Goal: Task Accomplishment & Management: Manage account settings

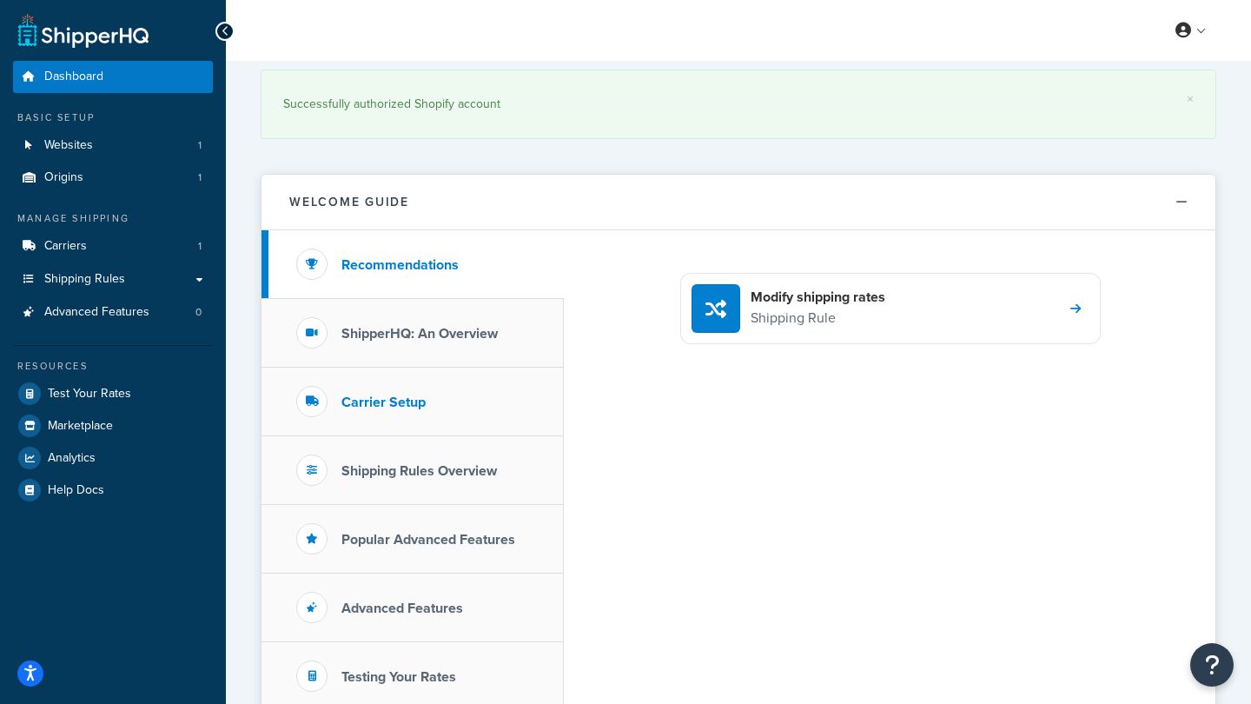
click at [399, 403] on h3 "Carrier Setup" at bounding box center [384, 403] width 84 height 16
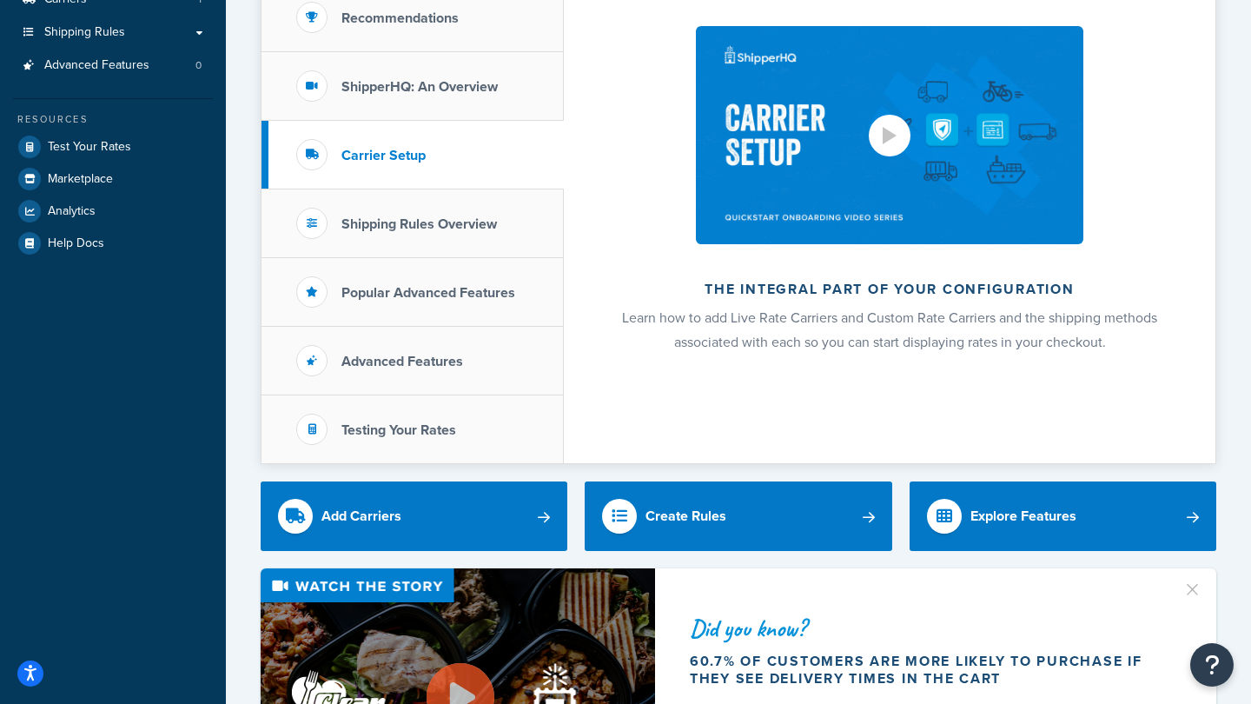
scroll to position [259, 0]
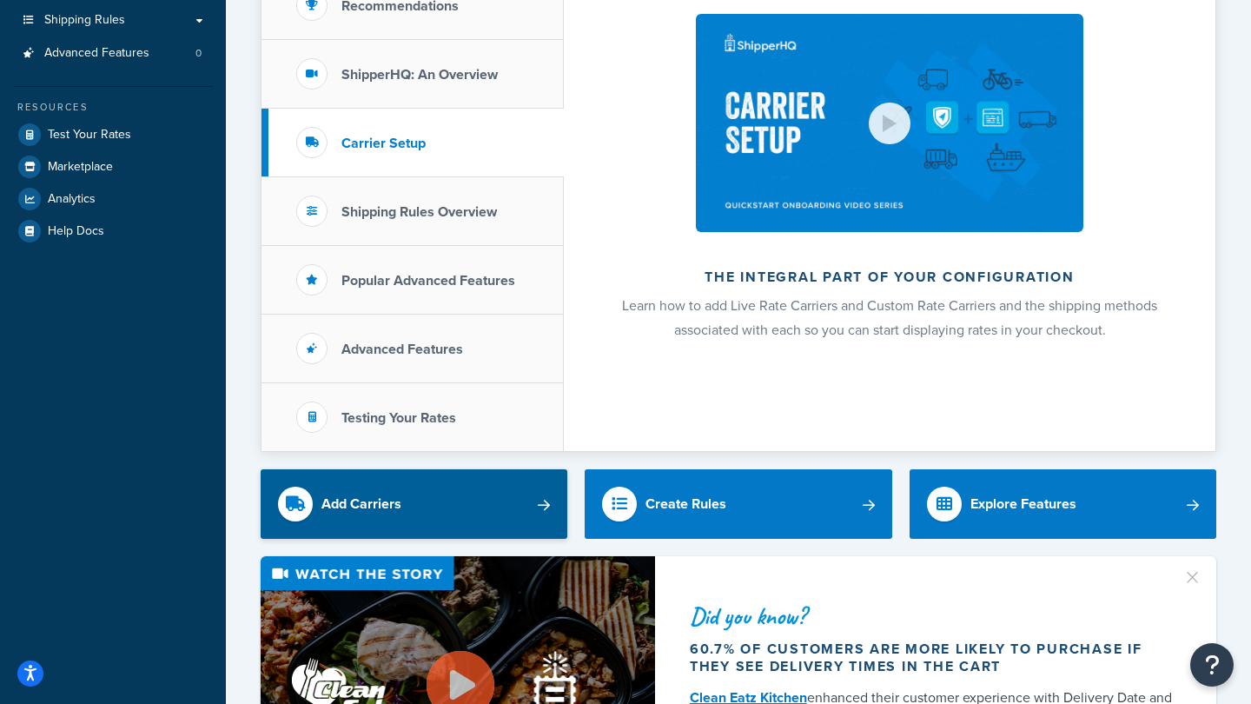
click at [432, 492] on link "Add Carriers" at bounding box center [414, 504] width 307 height 70
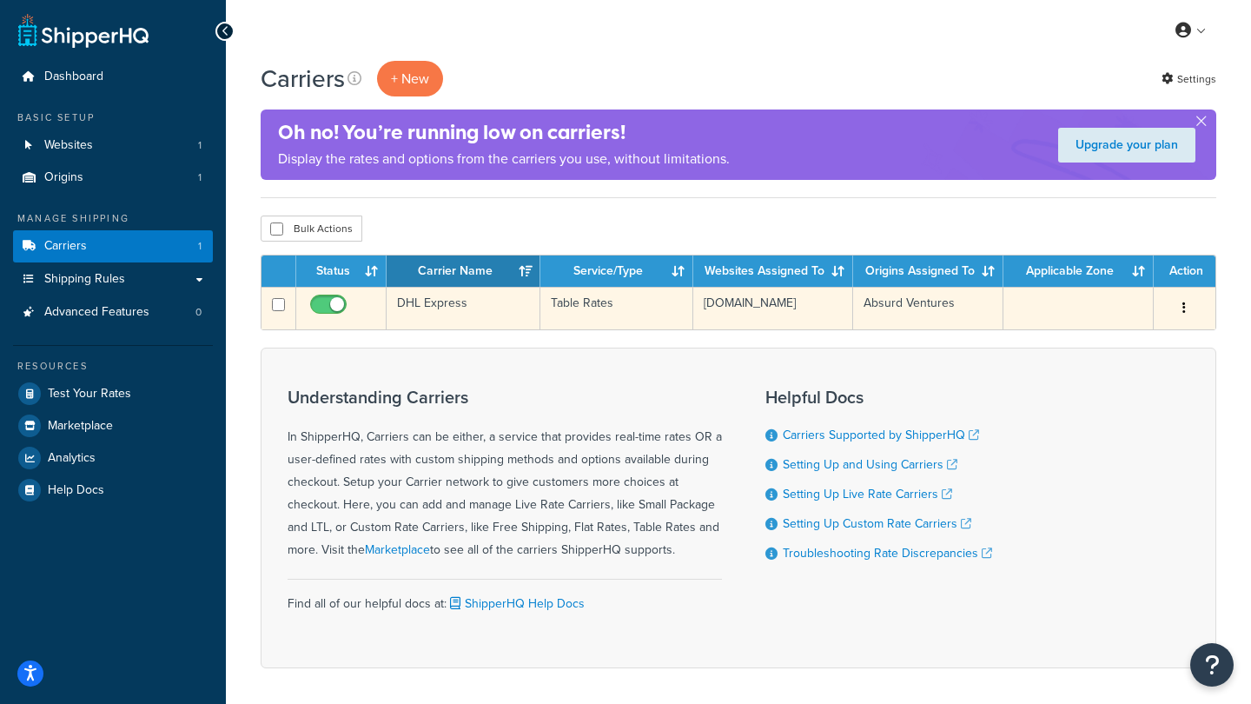
click at [275, 308] on input "checkbox" at bounding box center [278, 304] width 13 height 13
checkbox input "true"
click at [1183, 307] on button "button" at bounding box center [1184, 309] width 24 height 28
click at [1092, 412] on link "Delete" at bounding box center [1114, 414] width 137 height 36
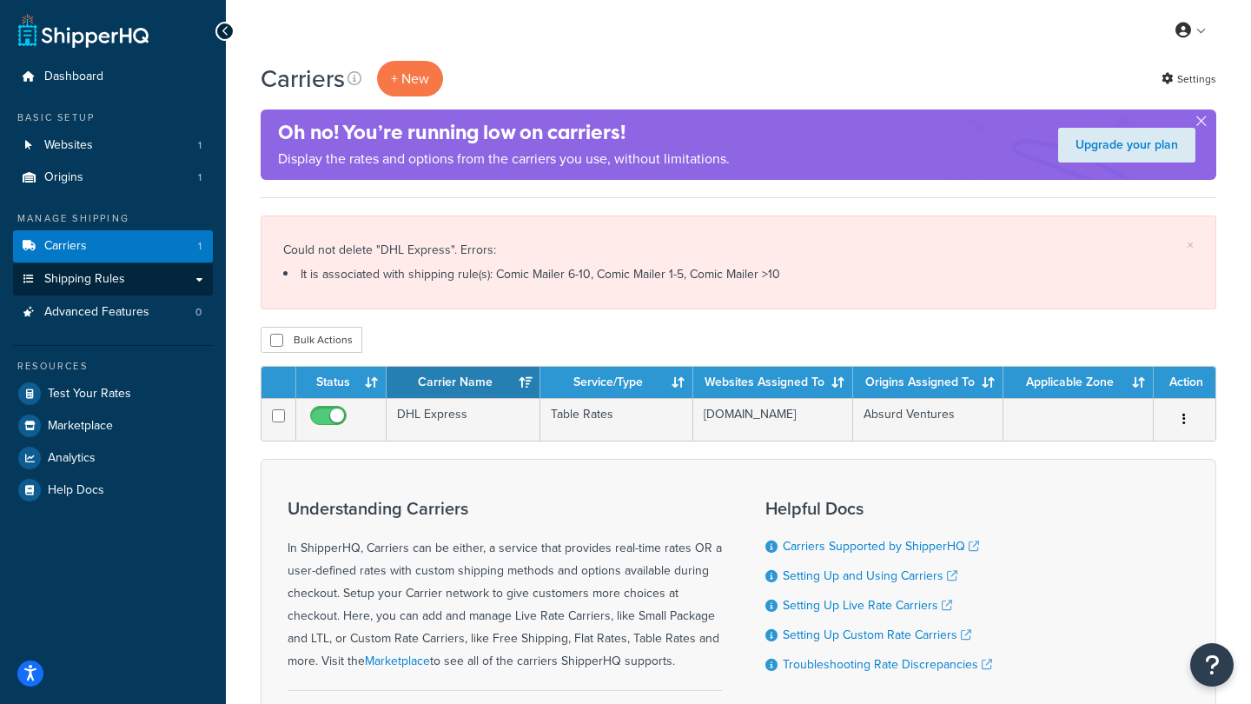
click at [95, 274] on span "Shipping Rules" at bounding box center [84, 279] width 81 height 15
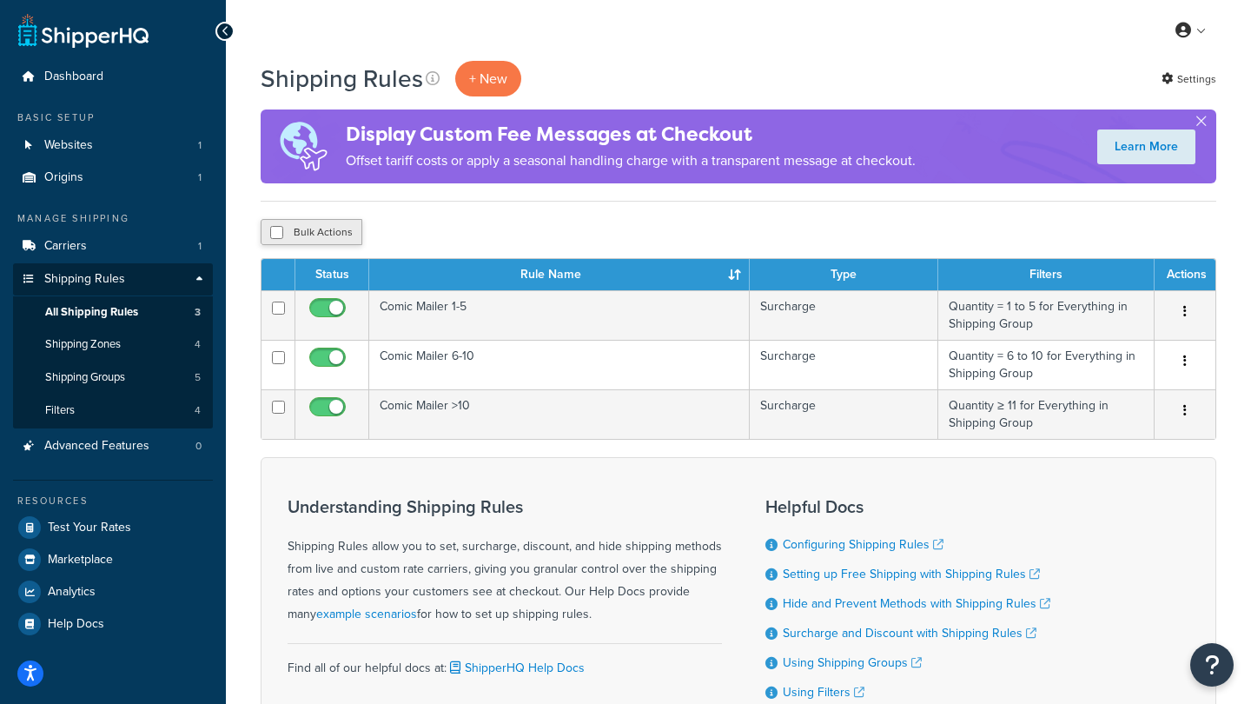
click at [275, 236] on input "checkbox" at bounding box center [276, 232] width 13 height 13
checkbox input "true"
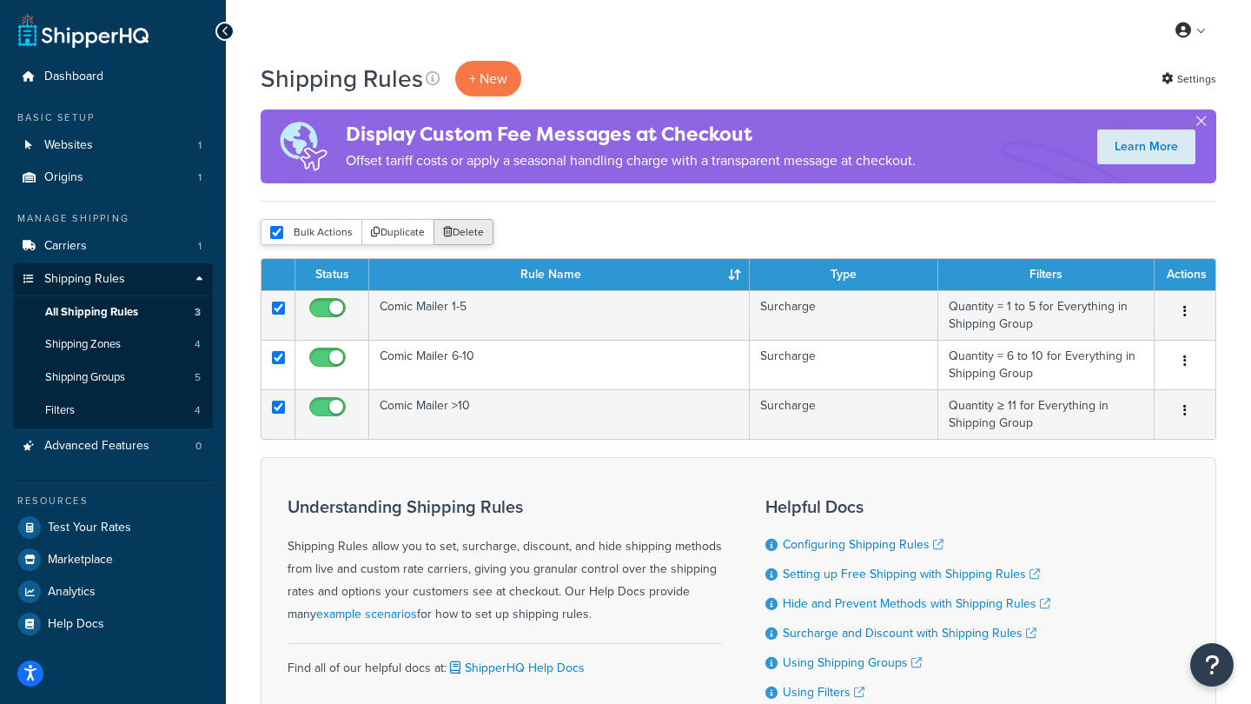
click at [463, 228] on button "Delete" at bounding box center [464, 232] width 60 height 26
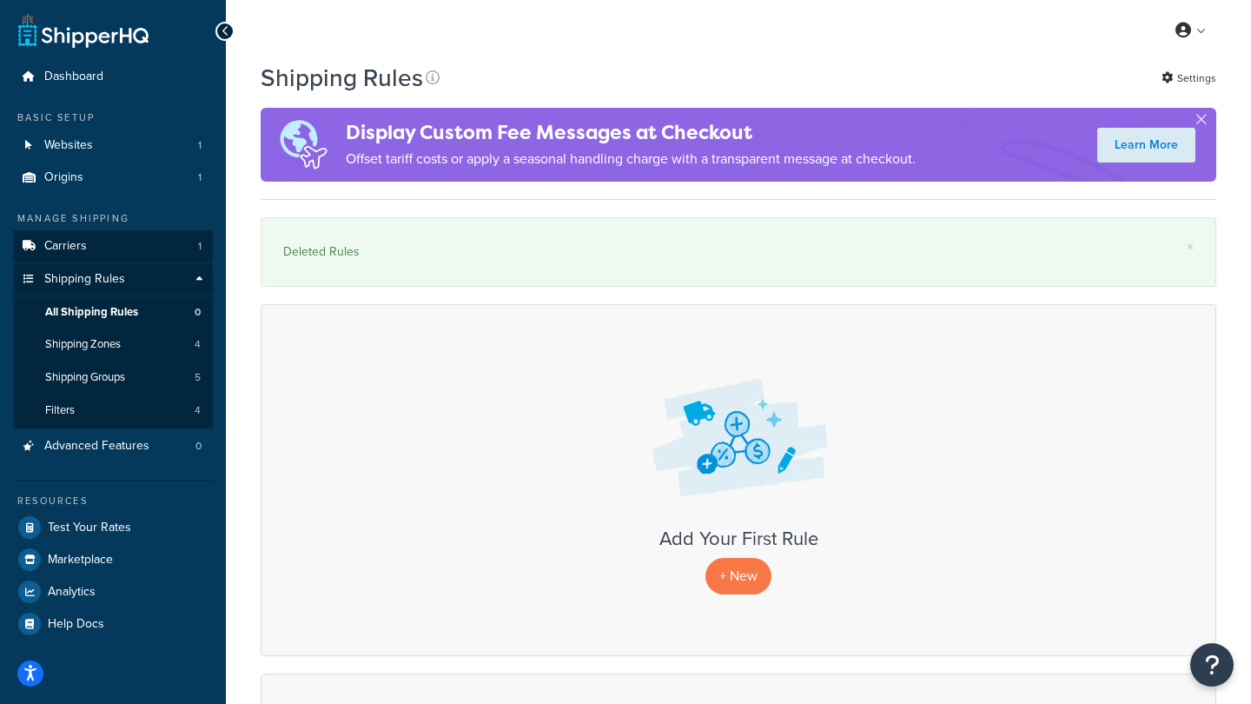
click at [56, 242] on span "Carriers" at bounding box center [65, 246] width 43 height 15
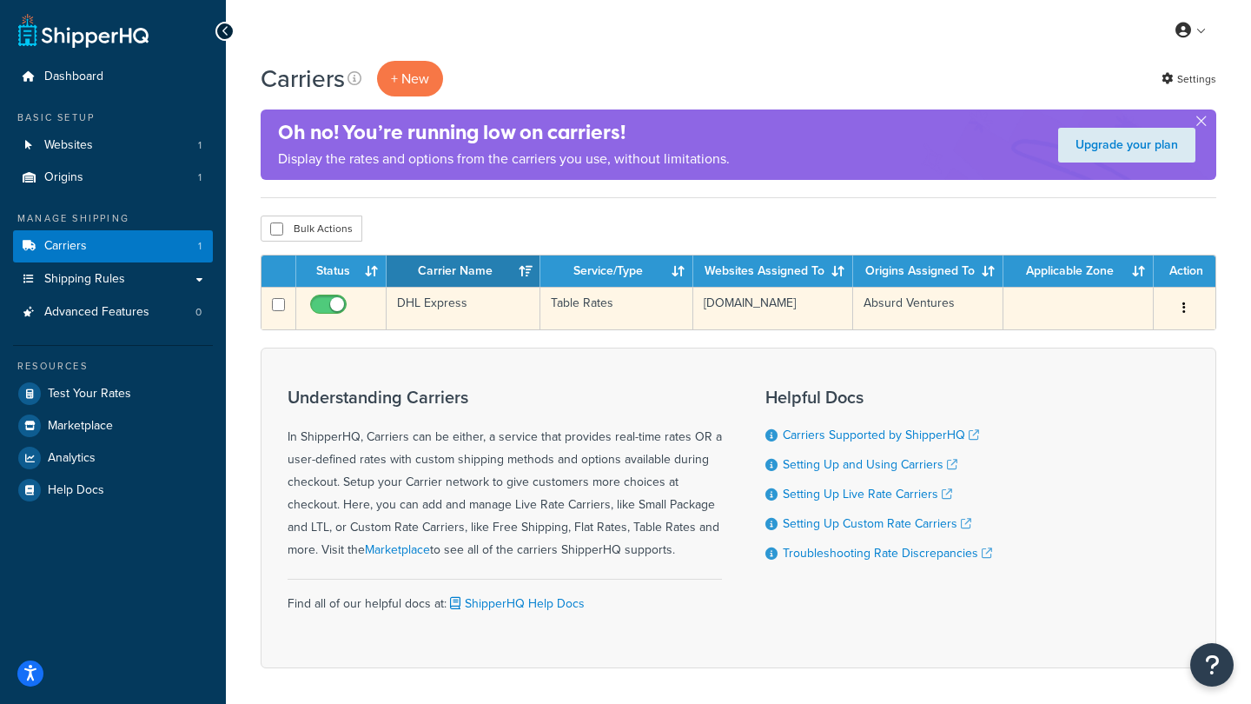
click at [273, 306] on input "checkbox" at bounding box center [278, 304] width 13 height 13
checkbox input "true"
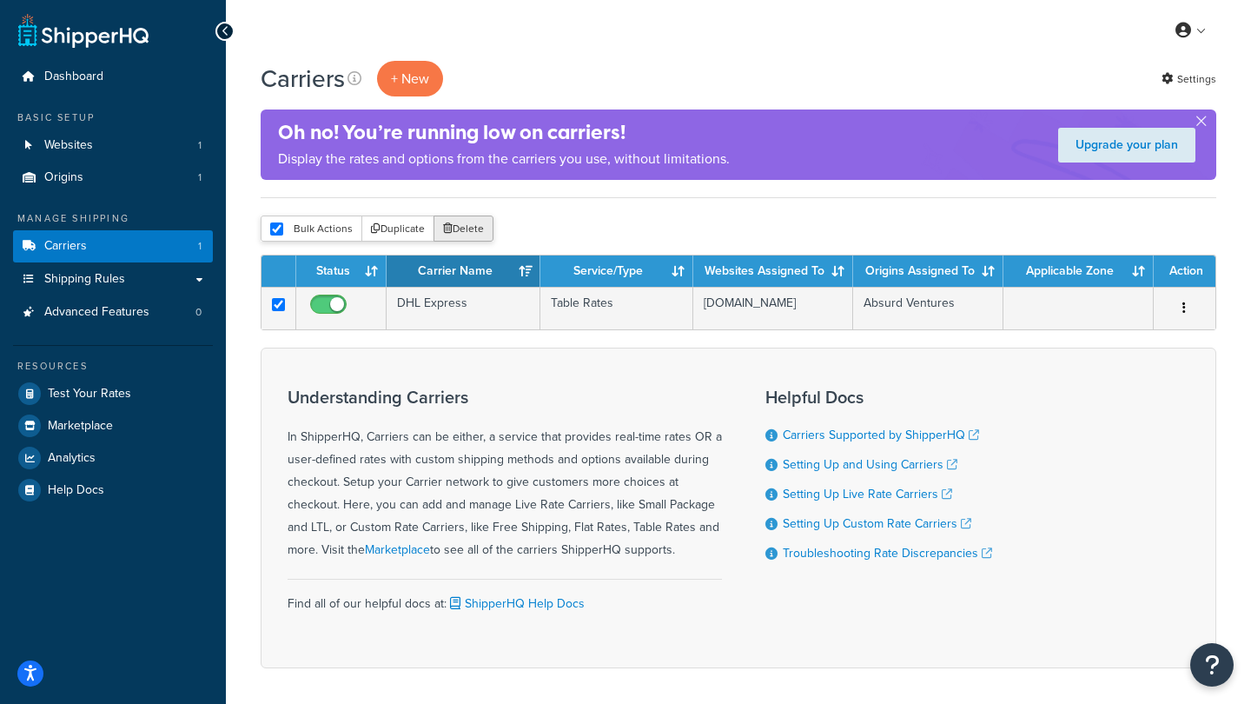
click at [464, 228] on button "Delete" at bounding box center [464, 229] width 60 height 26
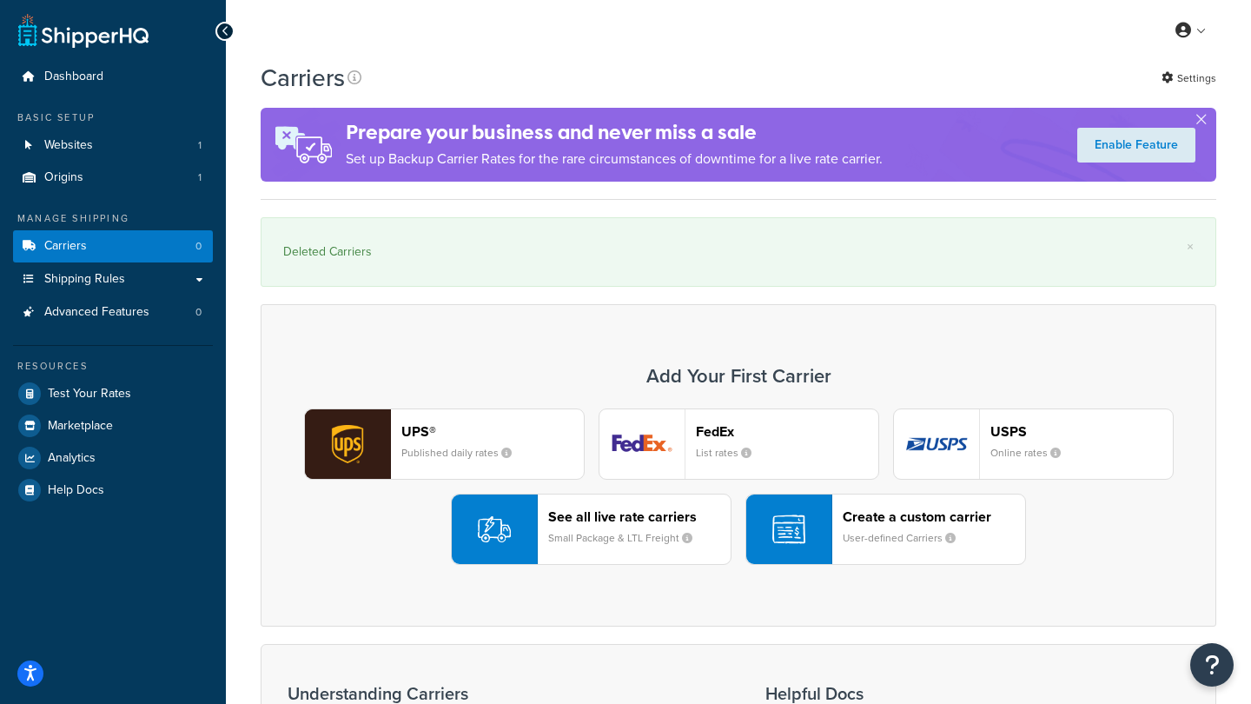
click at [879, 524] on header "Create a custom carrier" at bounding box center [934, 516] width 182 height 17
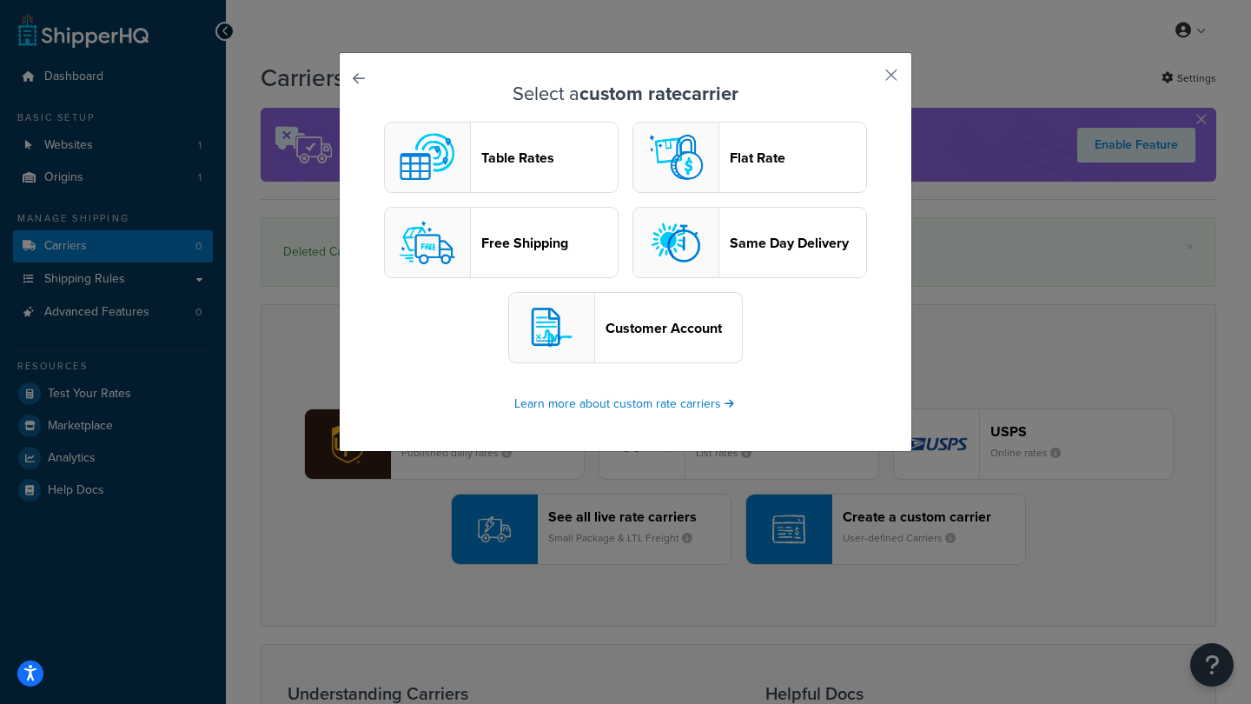
click at [535, 155] on header "Table Rates" at bounding box center [549, 157] width 136 height 17
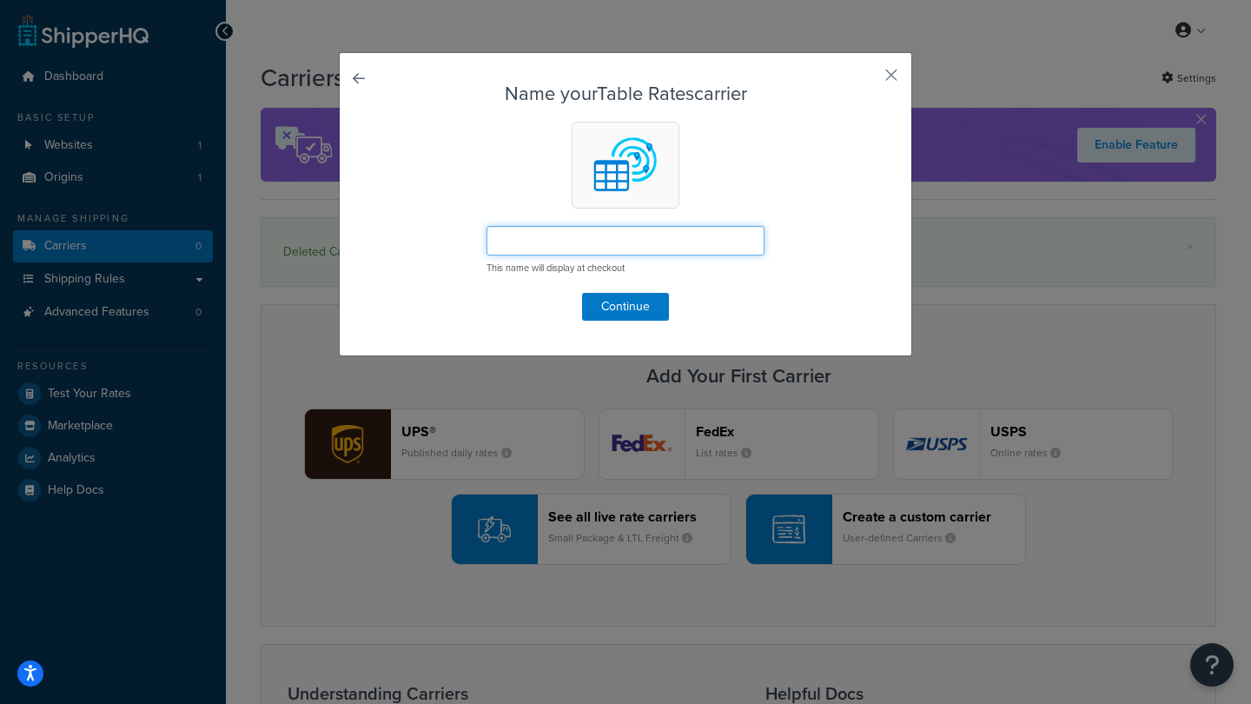
click at [636, 240] on input "text" at bounding box center [626, 241] width 278 height 30
type input "DHL"
click at [626, 307] on button "Continue" at bounding box center [625, 307] width 87 height 28
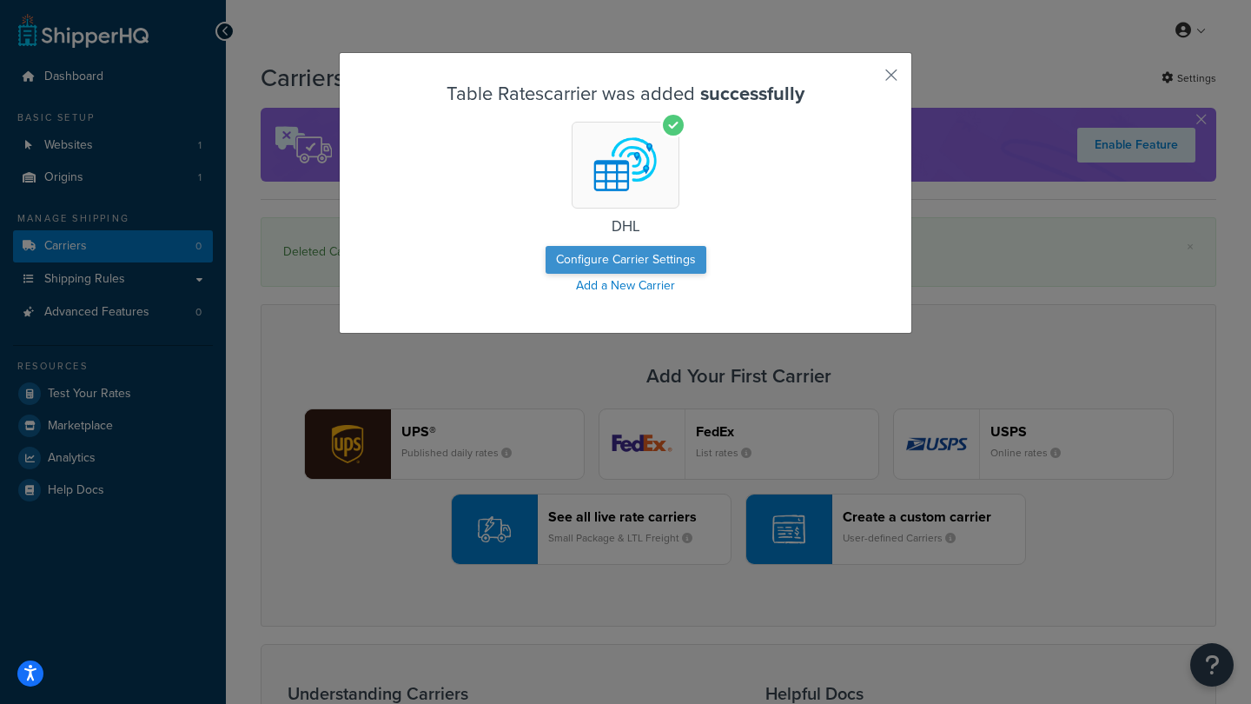
click at [628, 256] on button "Configure Carrier Settings" at bounding box center [626, 260] width 161 height 28
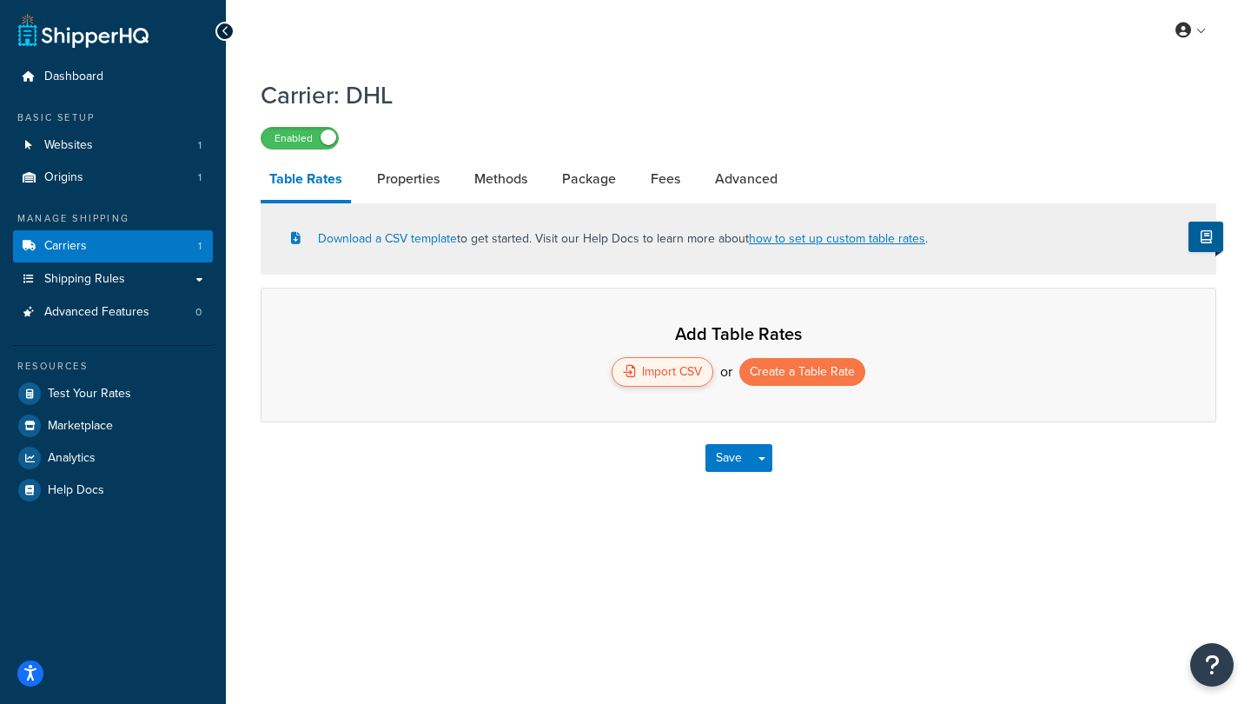
click at [672, 374] on div "Import CSV" at bounding box center [663, 372] width 102 height 30
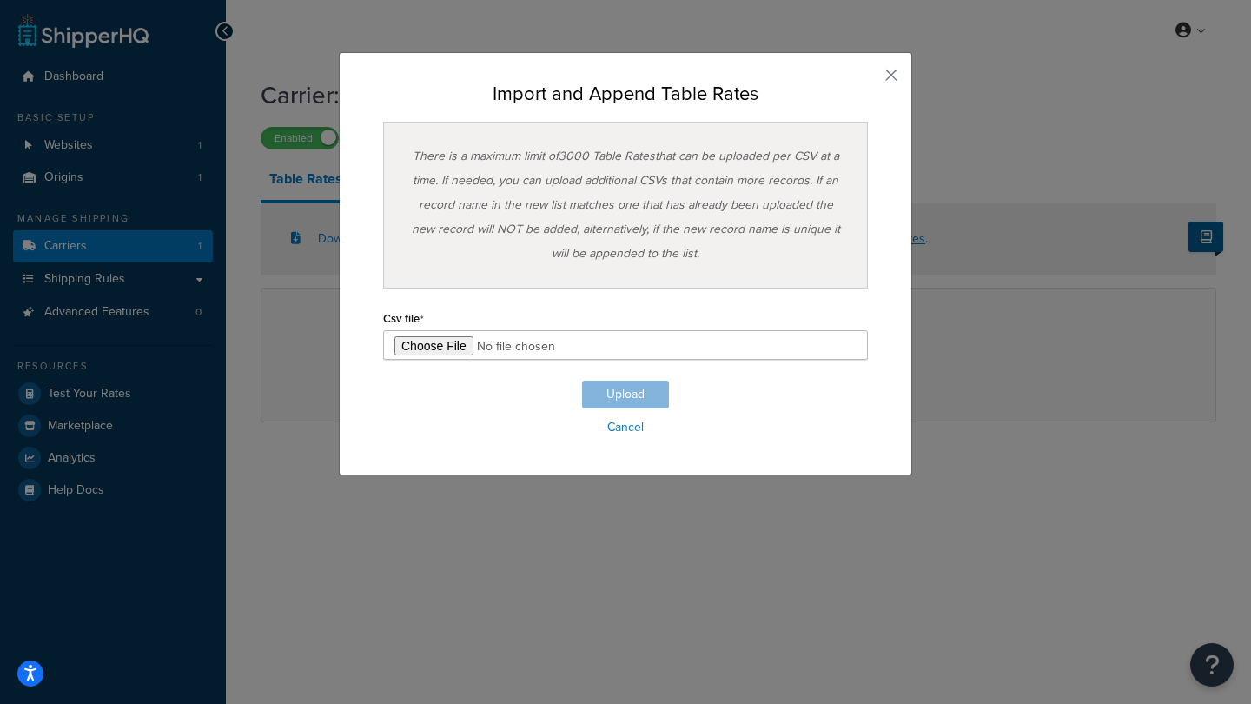
click at [446, 346] on input "file" at bounding box center [625, 345] width 485 height 30
type input "C:\fakepath\MatrixImportSm.csv"
click at [617, 388] on button "Upload" at bounding box center [625, 395] width 87 height 28
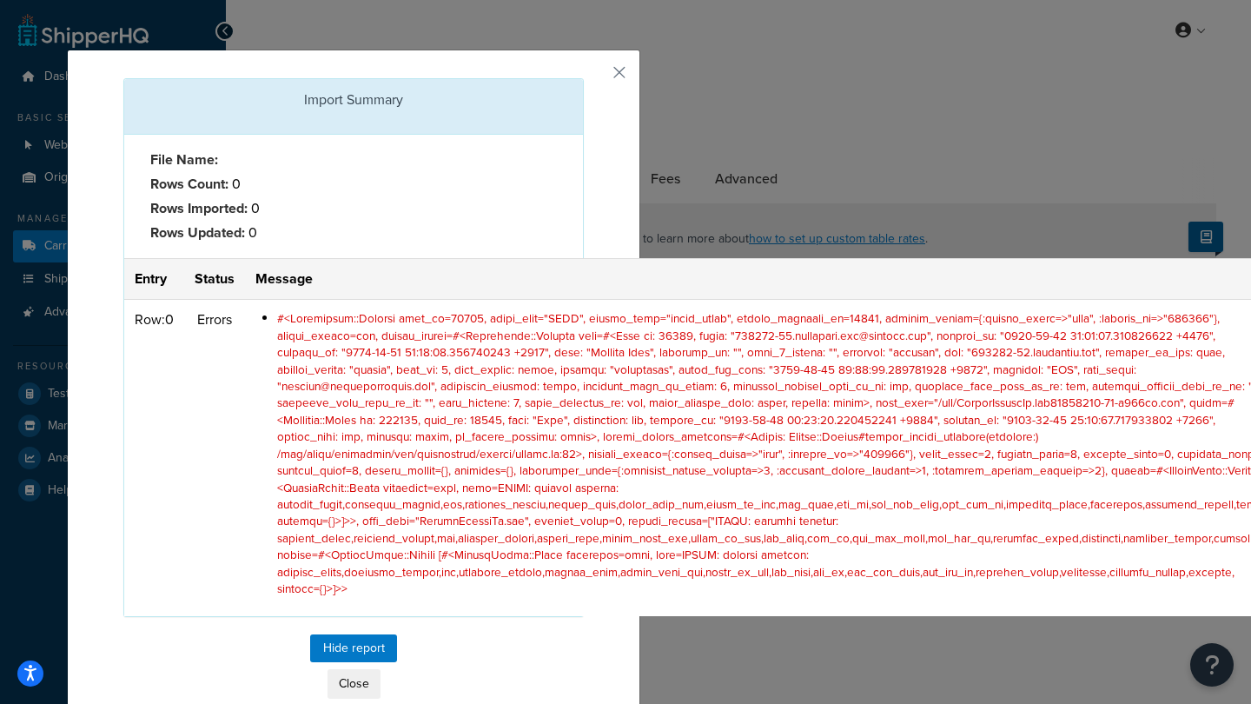
scroll to position [1, 268]
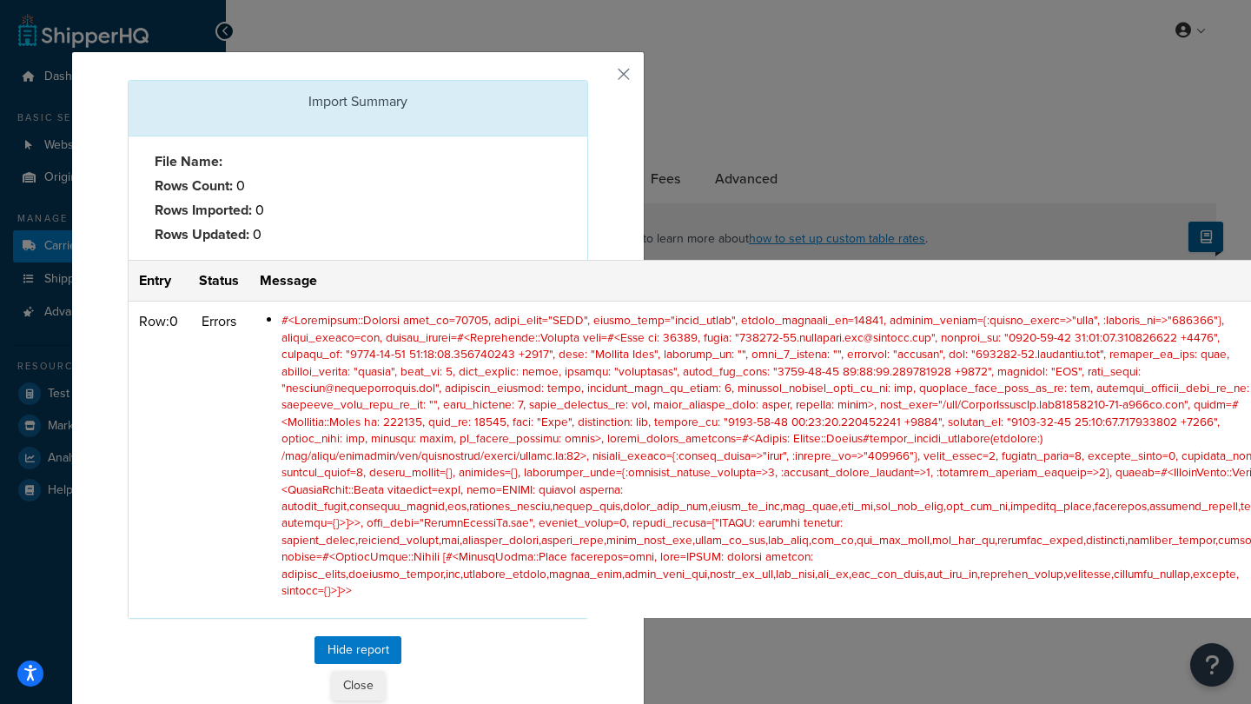
click at [356, 671] on button "Close" at bounding box center [358, 686] width 53 height 30
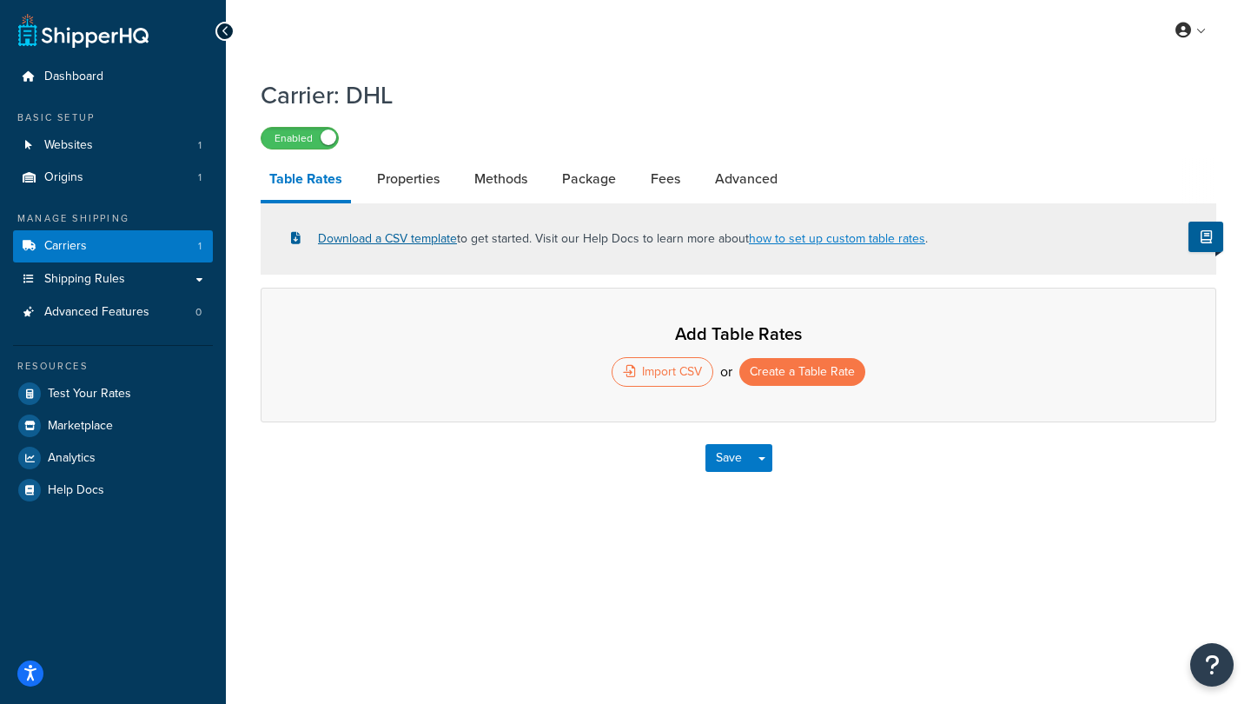
click at [341, 236] on link "Download a CSV template" at bounding box center [374, 238] width 166 height 18
click at [823, 242] on link "how to set up custom table rates" at bounding box center [837, 238] width 176 height 18
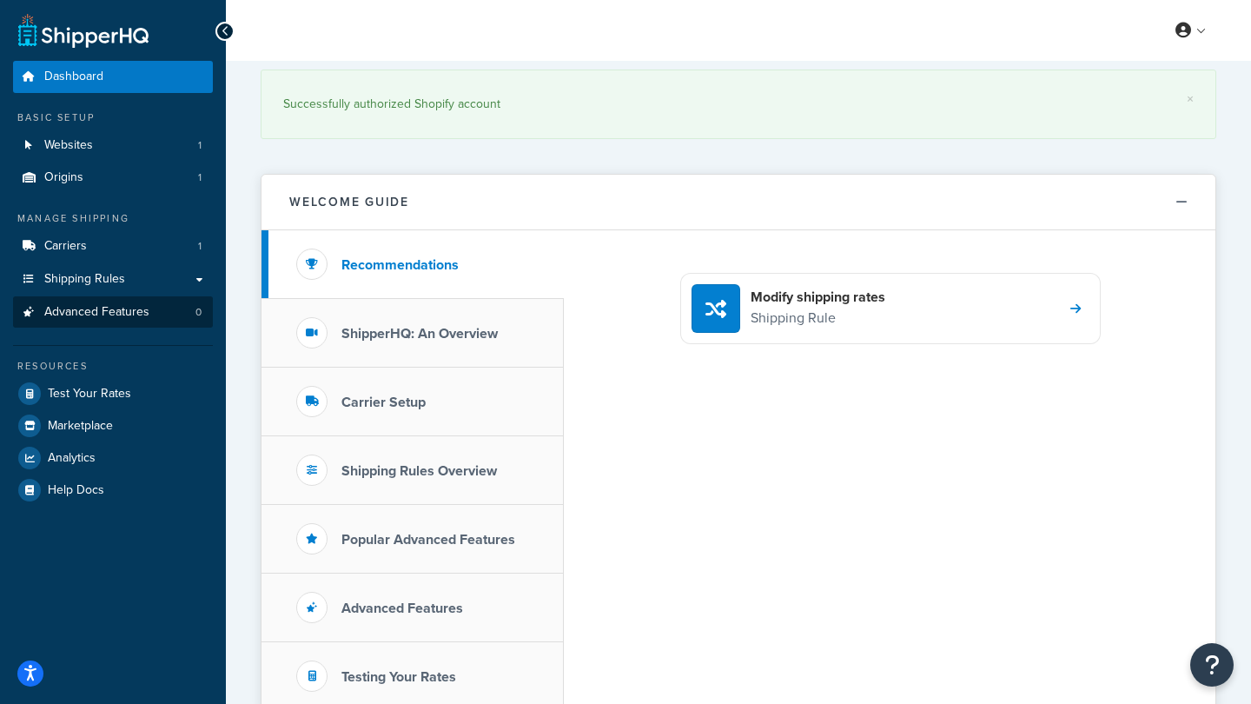
click at [97, 306] on span "Advanced Features" at bounding box center [96, 312] width 105 height 15
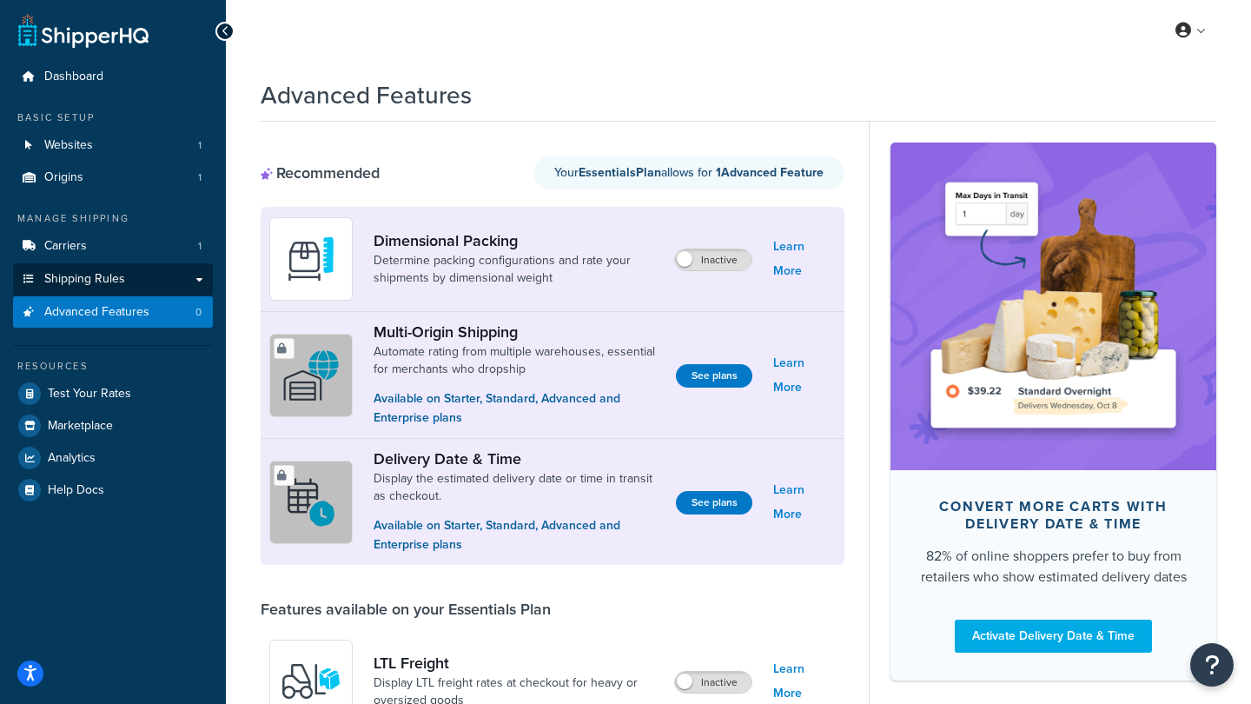
click at [103, 283] on link "Shipping Rules" at bounding box center [113, 279] width 200 height 32
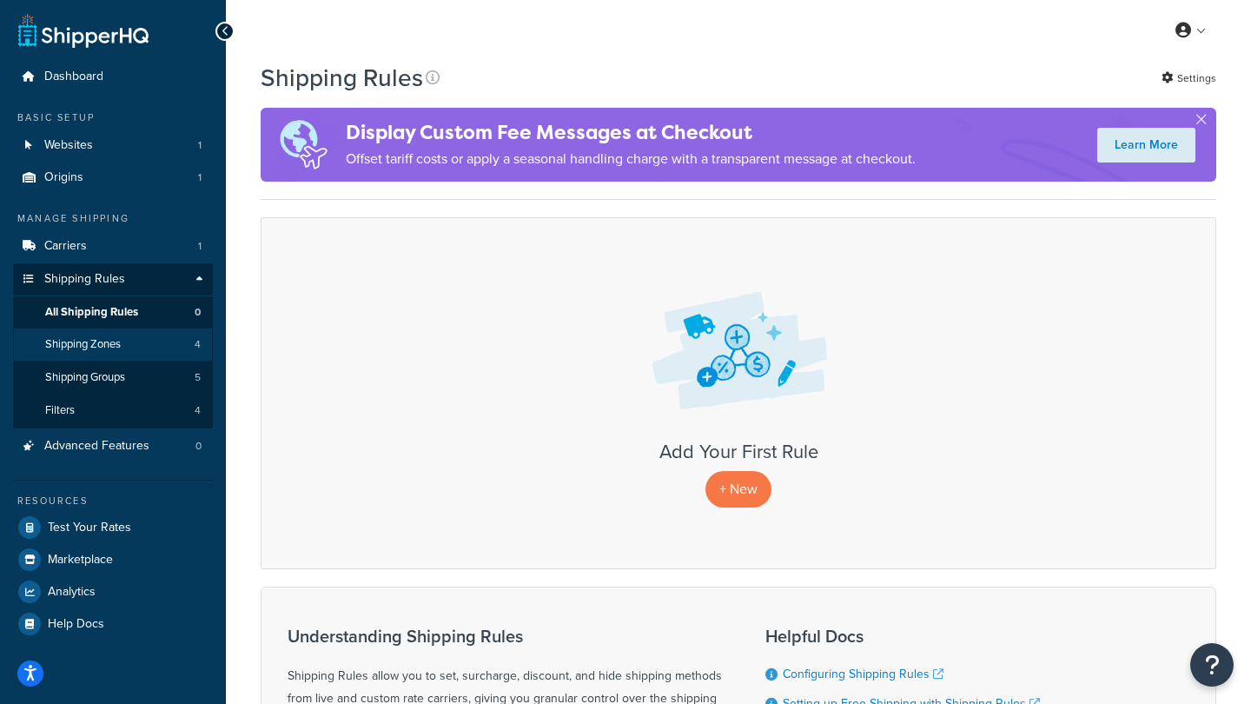
click at [111, 337] on span "Shipping Zones" at bounding box center [83, 344] width 76 height 15
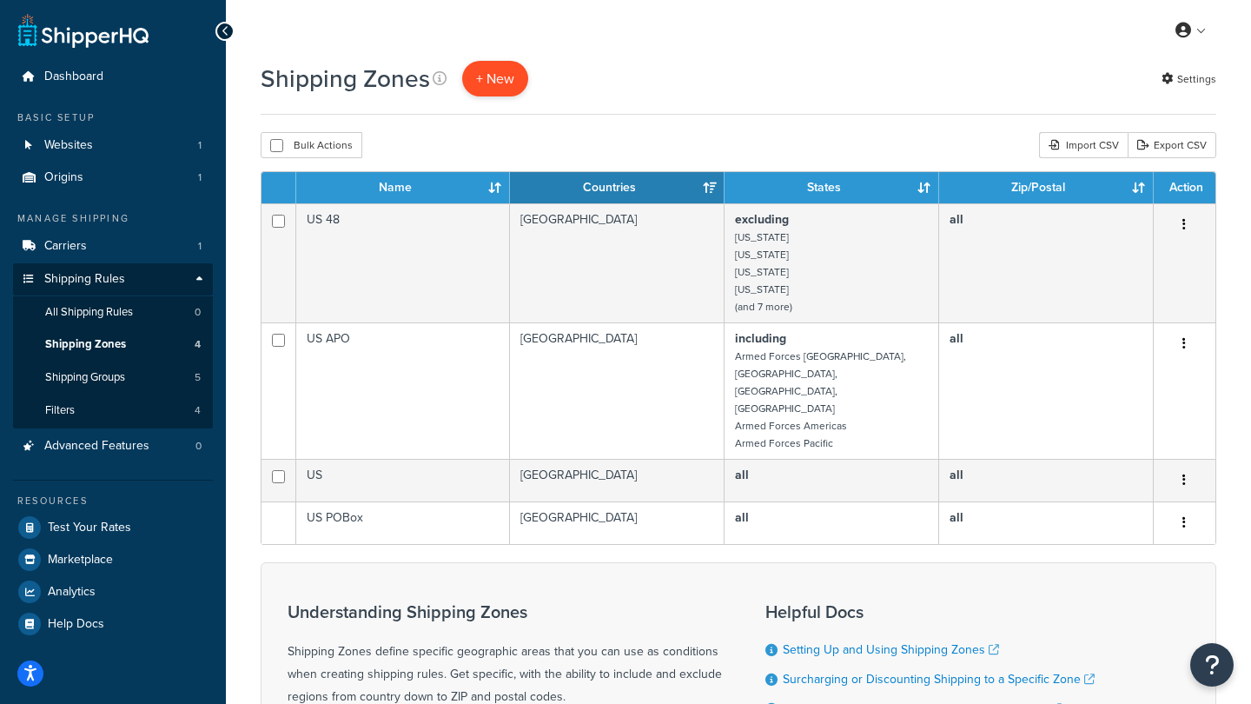
click at [498, 80] on span "+ New" at bounding box center [495, 79] width 38 height 20
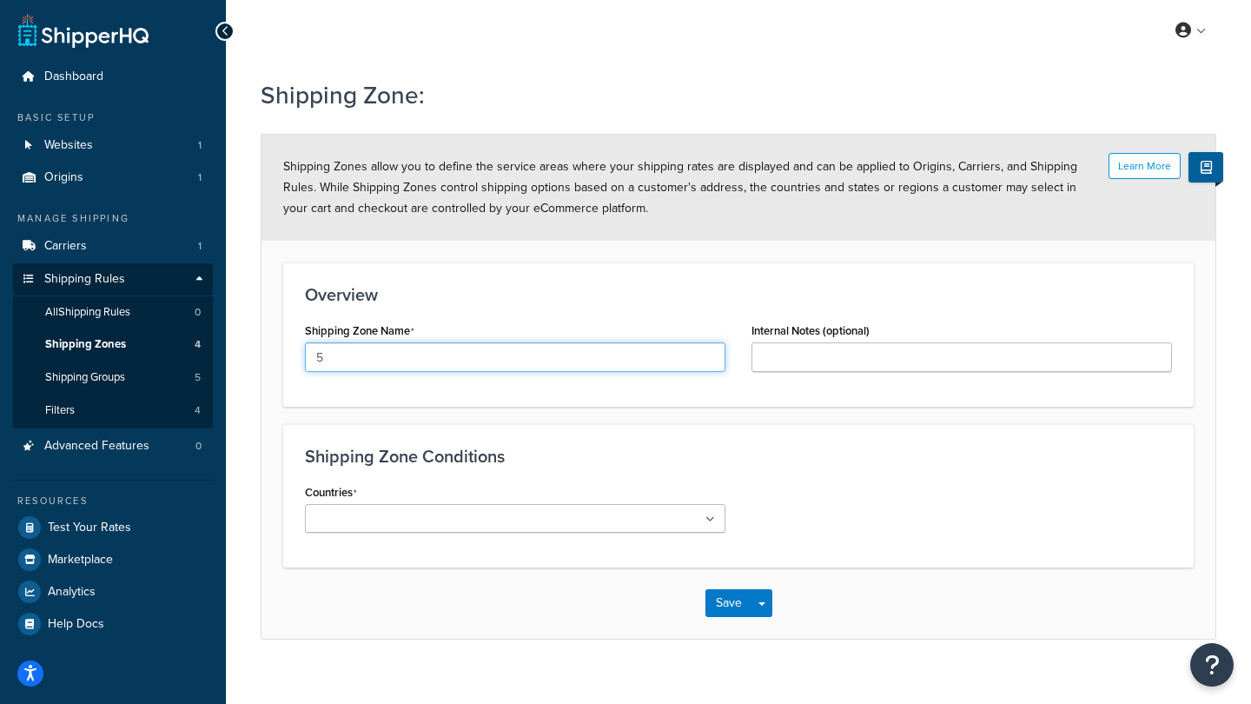
type input "5"
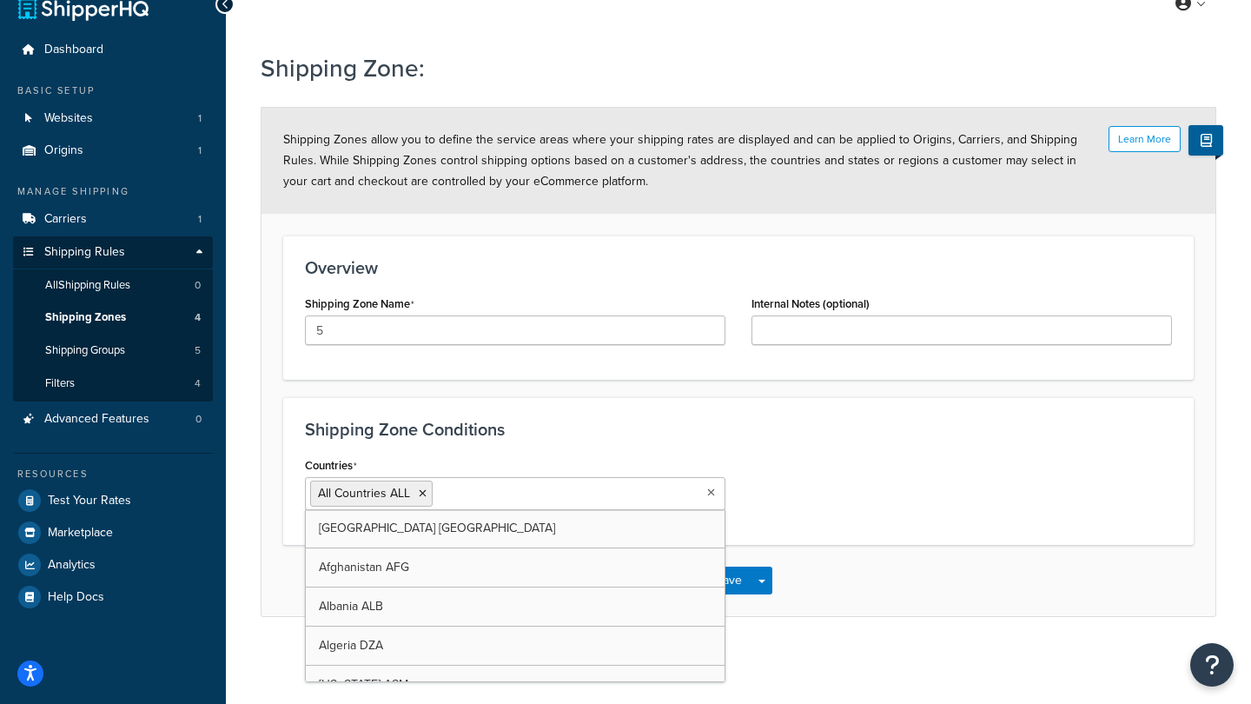
scroll to position [27, 0]
click at [580, 490] on input "Countries" at bounding box center [514, 492] width 154 height 19
click at [508, 494] on input "Countries" at bounding box center [514, 492] width 154 height 19
click at [425, 494] on icon at bounding box center [423, 493] width 8 height 10
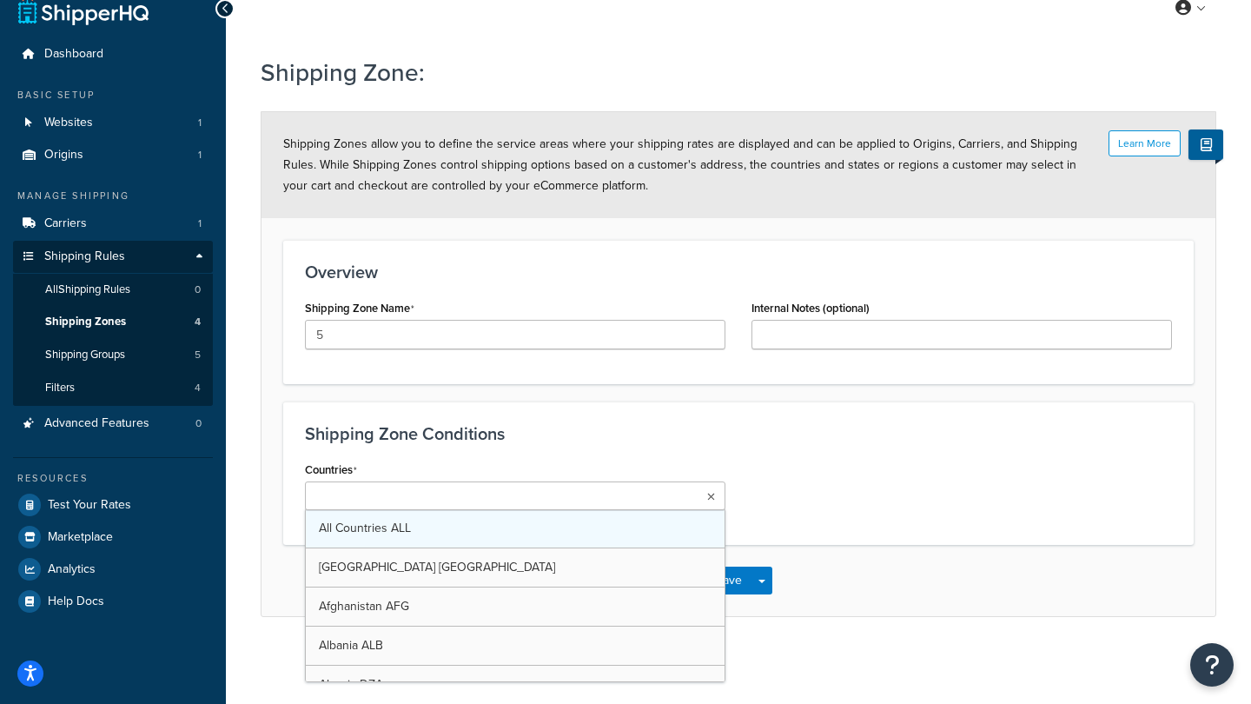
scroll to position [0, 0]
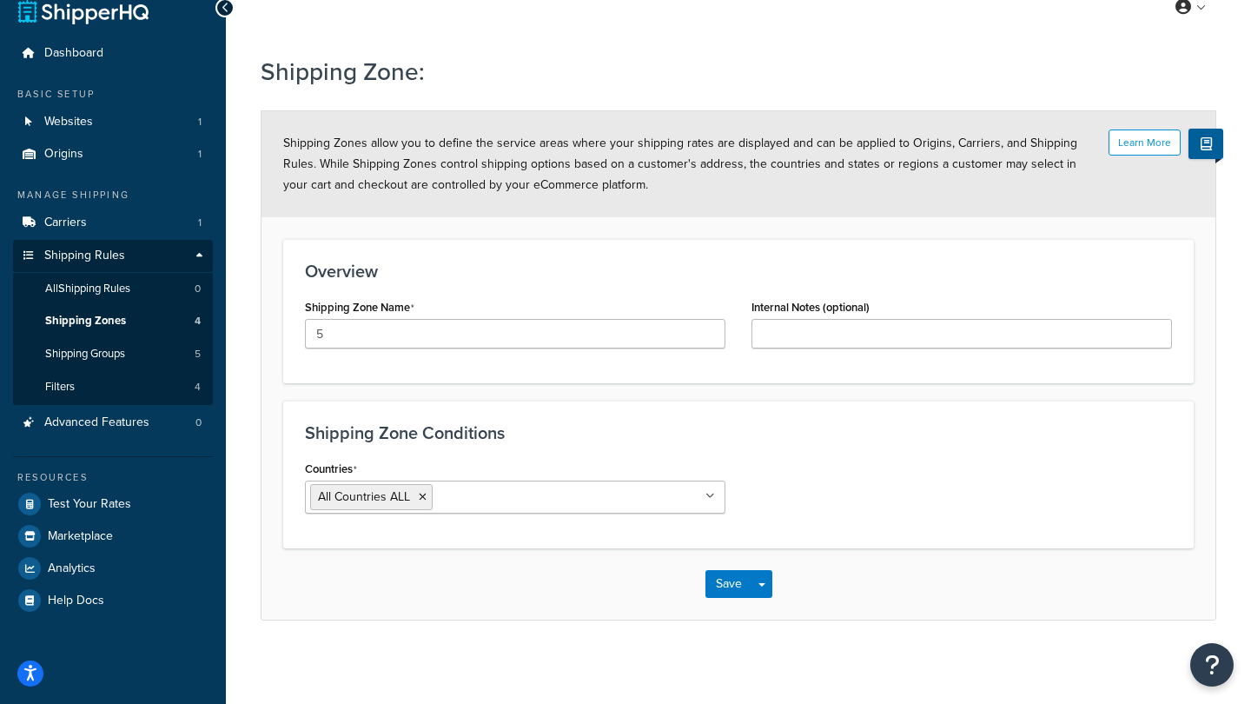
click at [802, 420] on div "Shipping Zone Conditions Countries All Countries ALL [GEOGRAPHIC_DATA] [GEOGRAP…" at bounding box center [738, 475] width 911 height 148
click at [762, 581] on button "Save Dropdown" at bounding box center [762, 584] width 21 height 28
click at [516, 501] on input "Countries" at bounding box center [514, 496] width 154 height 19
click at [502, 196] on div "Learn More Shipping Zones allow you to define the service areas where your ship…" at bounding box center [739, 164] width 954 height 106
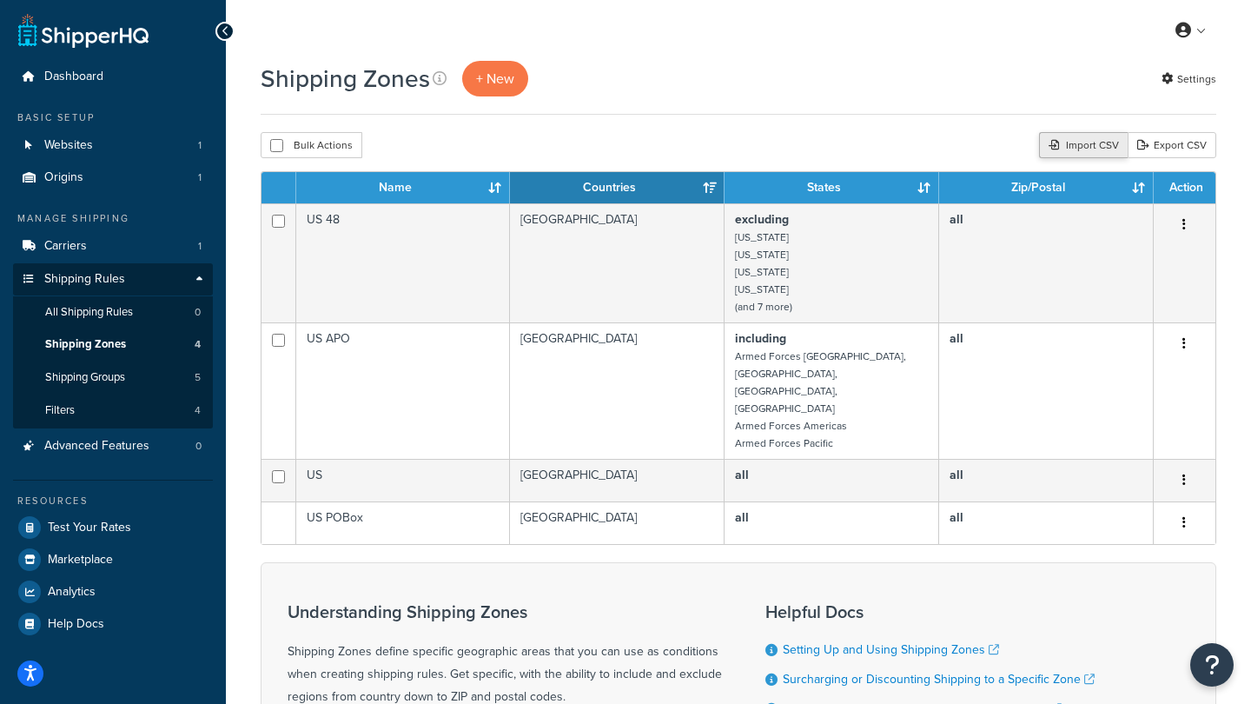
click at [1090, 143] on div "Import CSV" at bounding box center [1083, 145] width 89 height 26
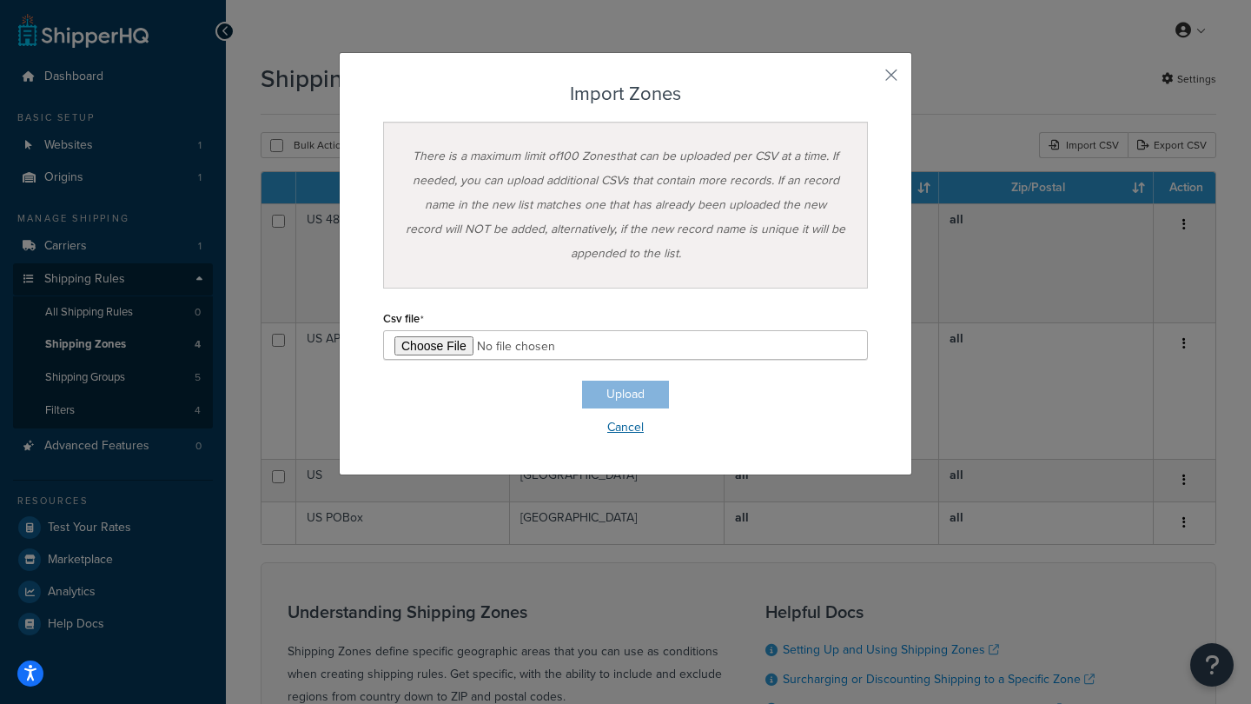
click at [627, 433] on link "Cancel" at bounding box center [625, 427] width 485 height 24
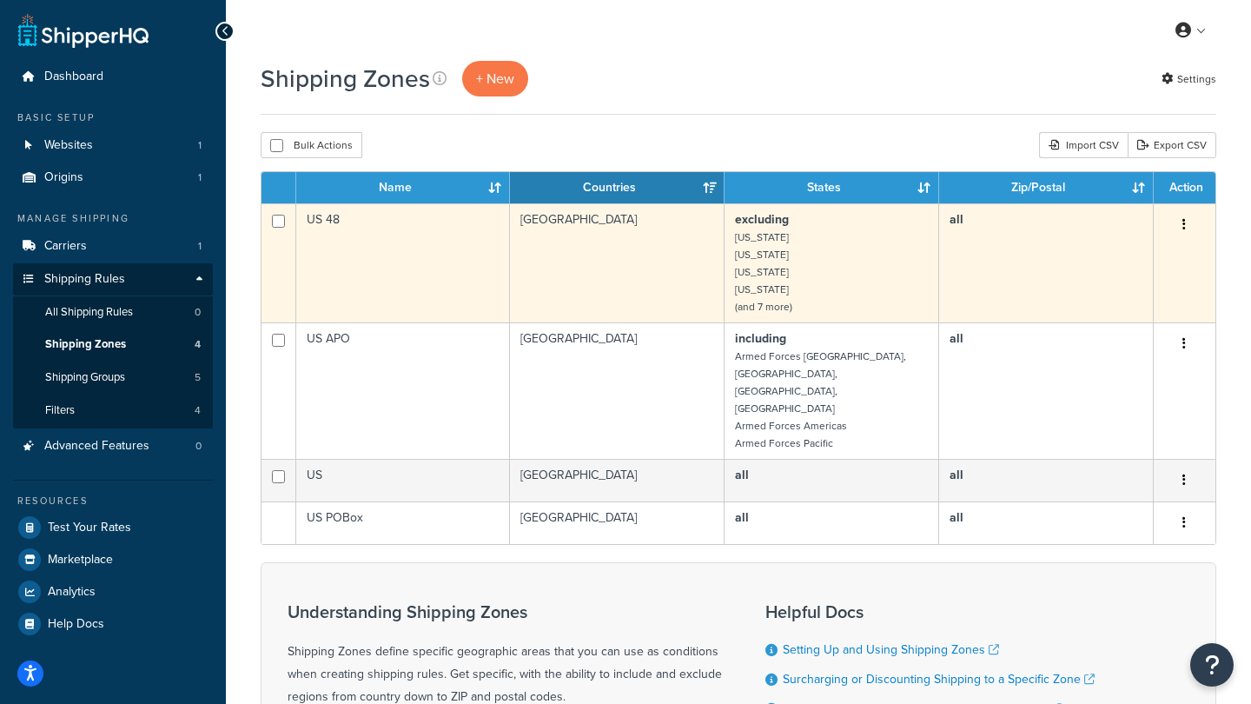
click at [276, 222] on input "checkbox" at bounding box center [278, 221] width 13 height 13
checkbox input "true"
click at [1189, 227] on button "button" at bounding box center [1184, 225] width 24 height 28
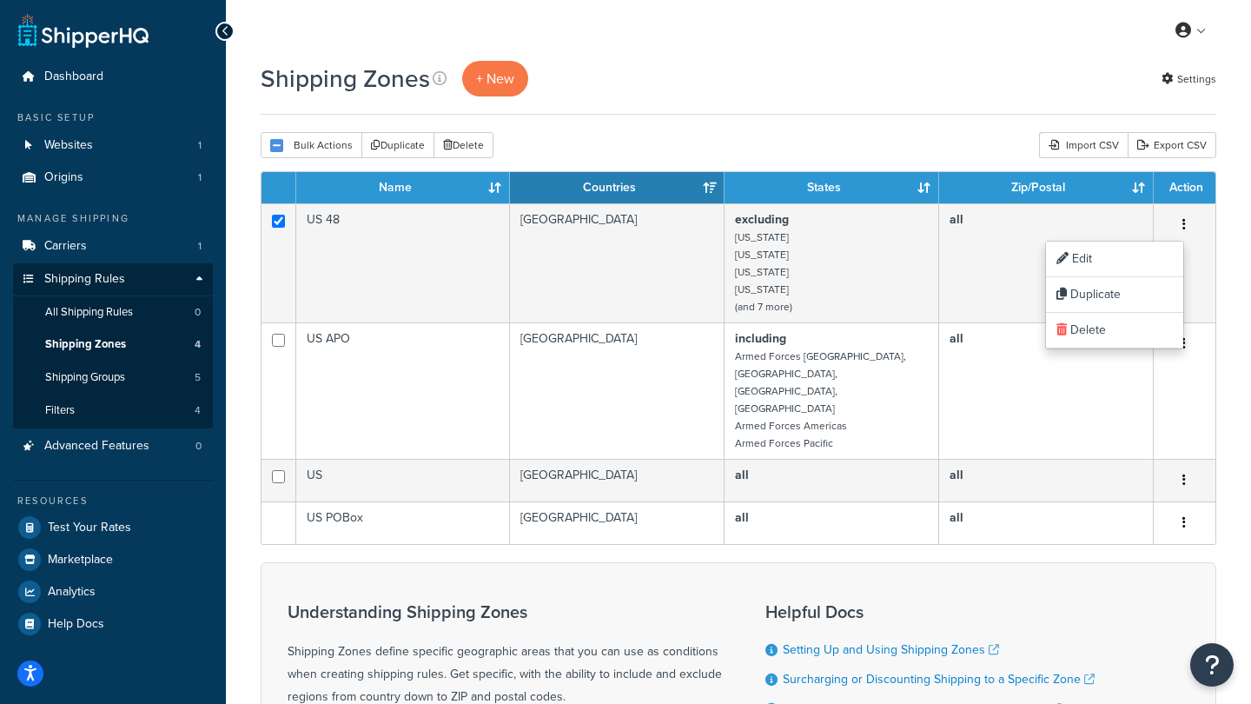
click at [959, 116] on div "Shipping Zones + New Settings Bulk Actions Duplicate Delete Import CSV Export C…" at bounding box center [738, 468] width 1025 height 815
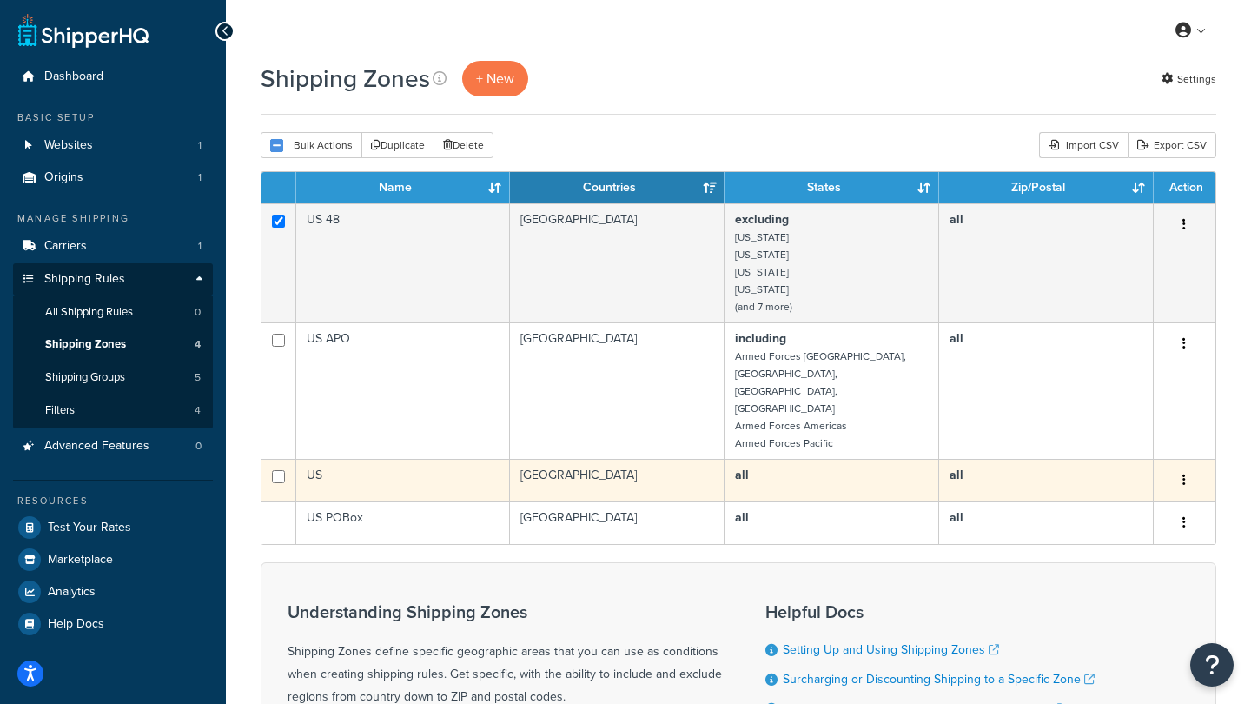
click at [1184, 474] on icon "button" at bounding box center [1184, 480] width 3 height 12
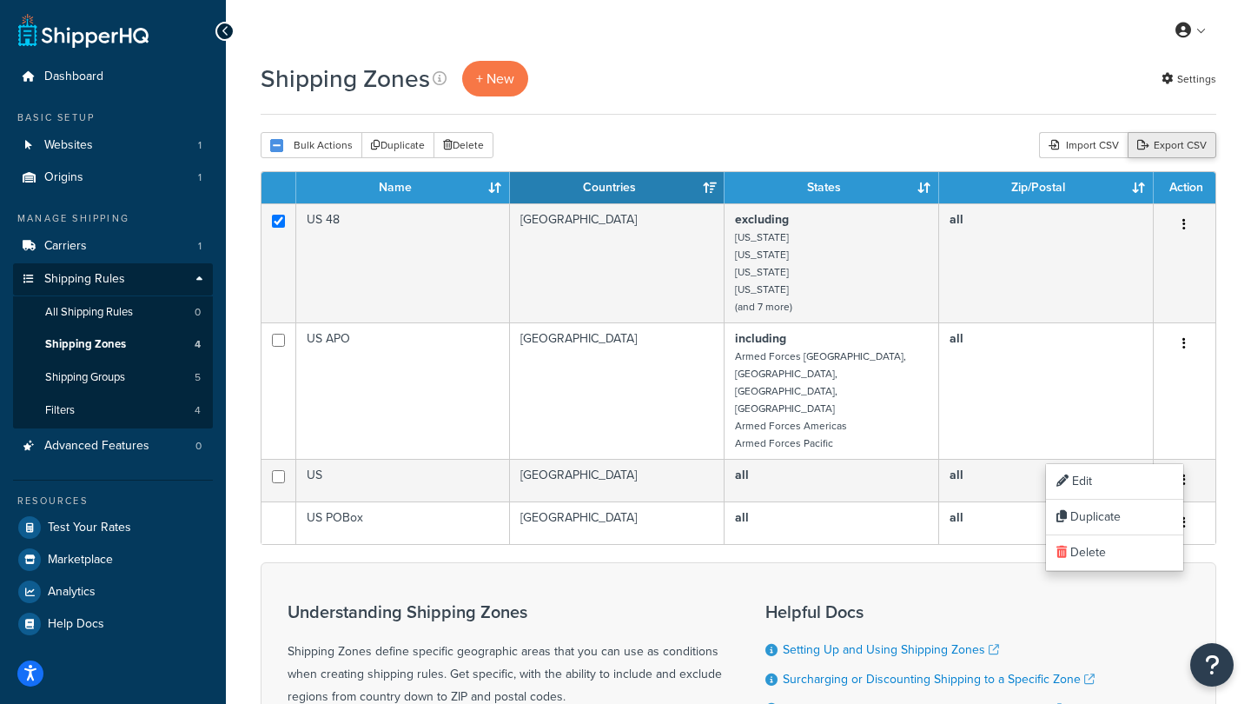
click at [1174, 146] on link "Export CSV" at bounding box center [1172, 145] width 89 height 26
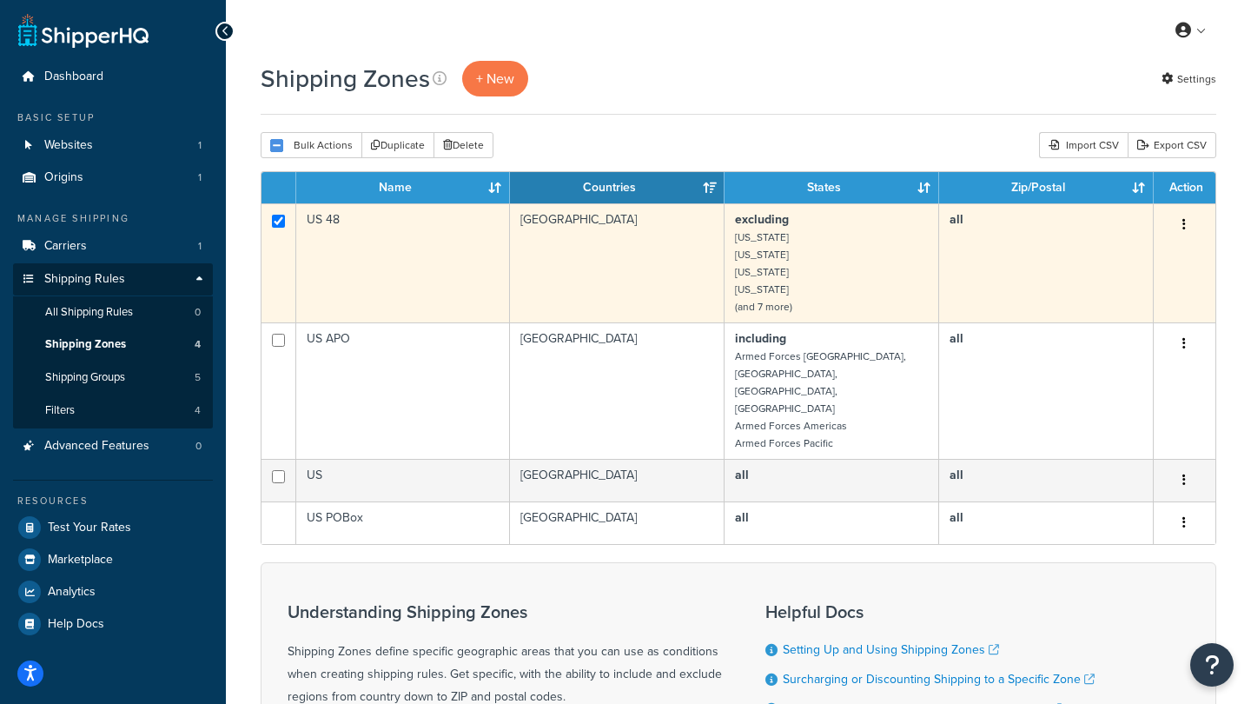
click at [1184, 220] on icon "button" at bounding box center [1184, 224] width 3 height 12
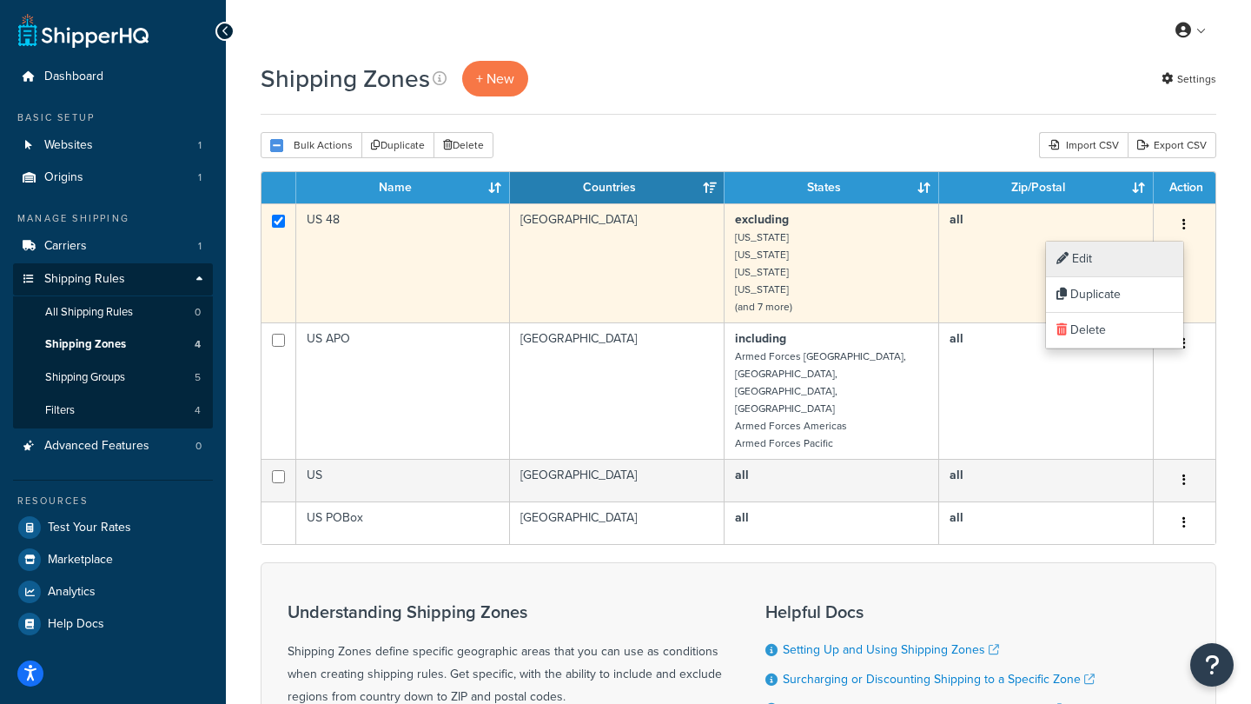
click at [1105, 263] on link "Edit" at bounding box center [1114, 260] width 137 height 36
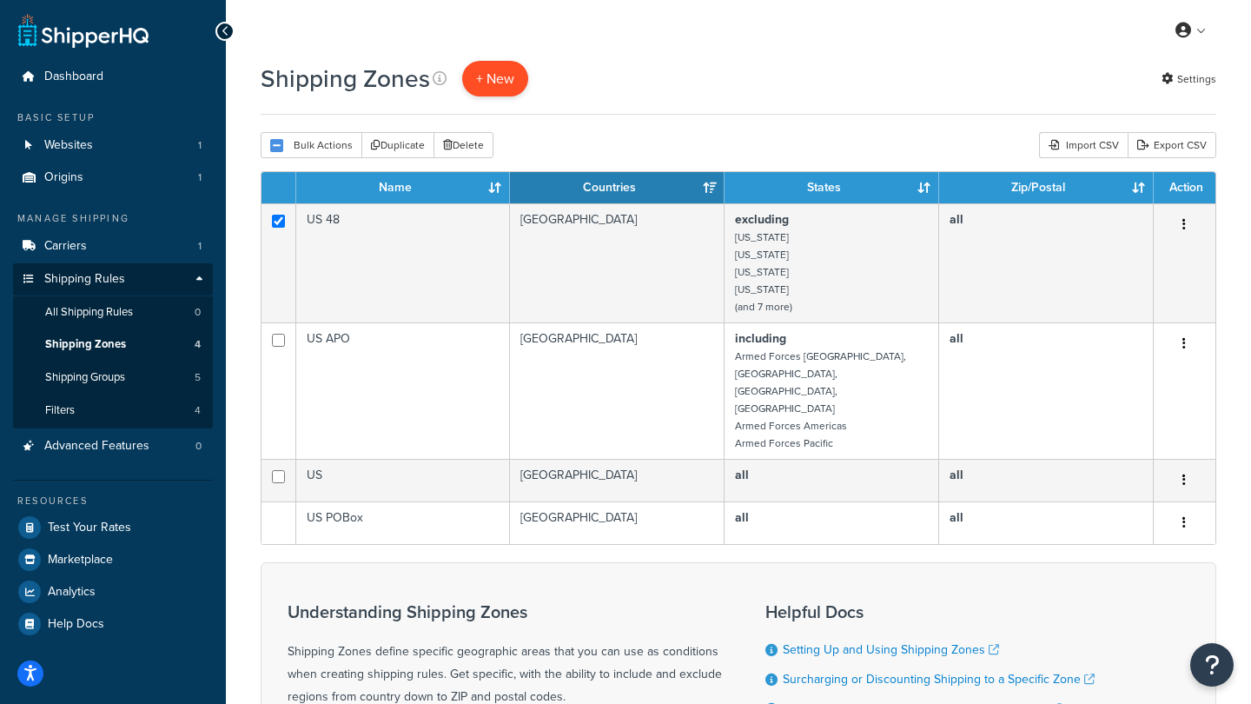
click at [492, 83] on span "+ New" at bounding box center [495, 79] width 38 height 20
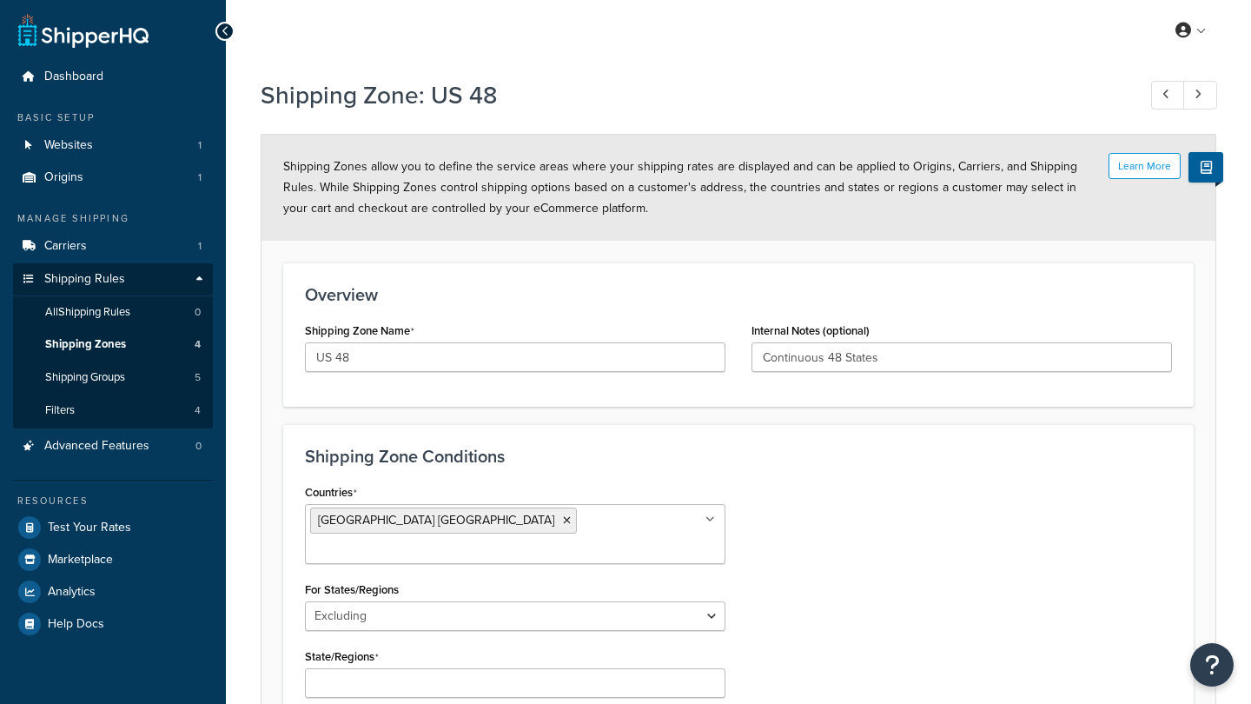
select select "excluding"
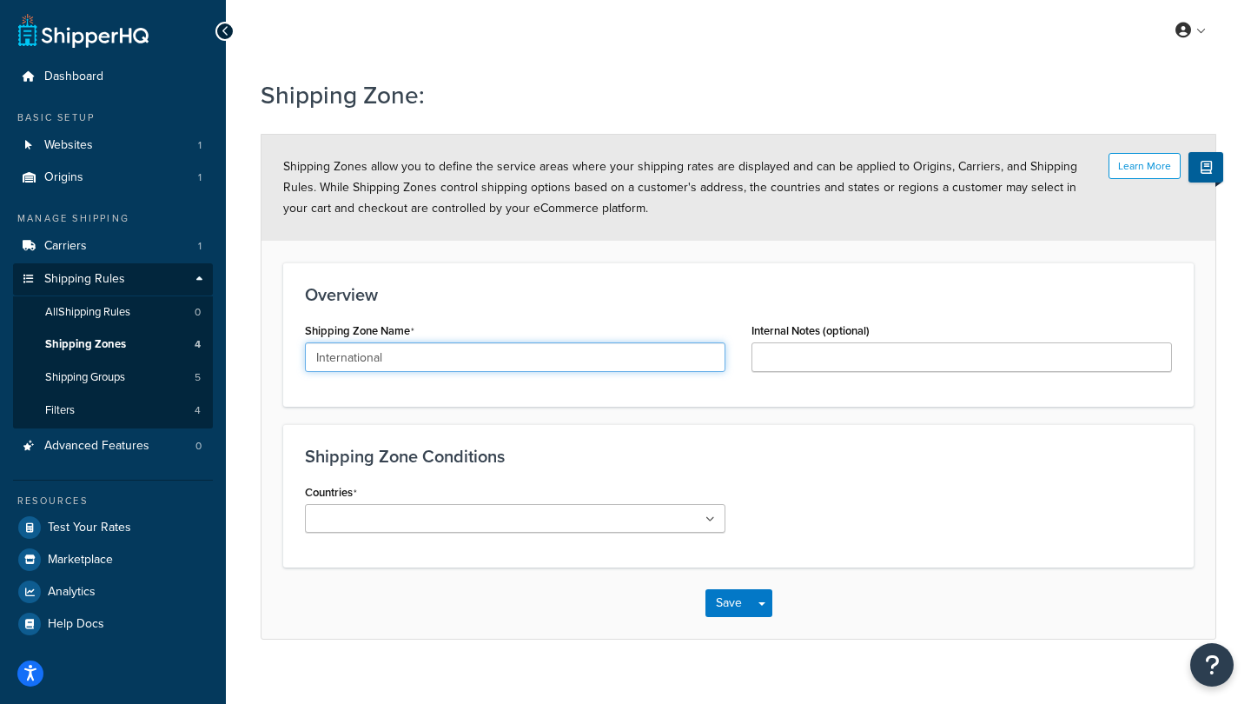
type input "International"
click at [374, 499] on div "Countries All Countries ALL United States USA Afghanistan AFG Albania ALB Alger…" at bounding box center [515, 506] width 421 height 53
click at [382, 504] on ul at bounding box center [515, 518] width 421 height 29
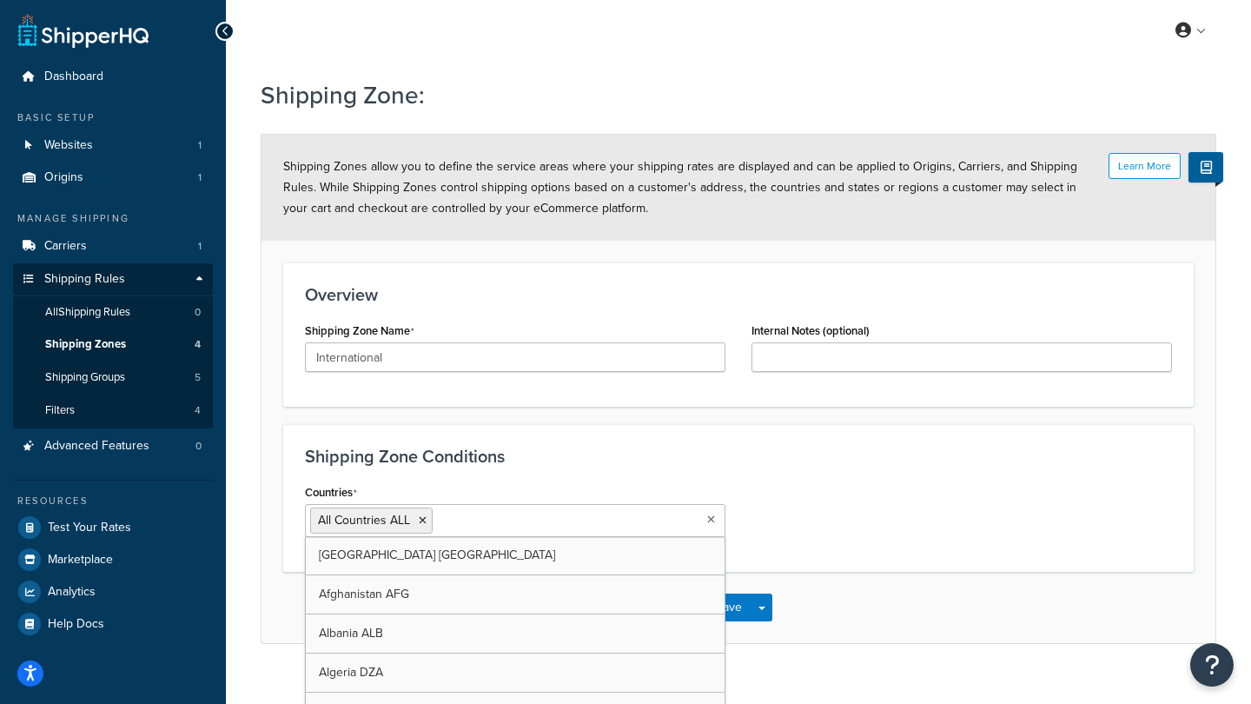
click at [836, 500] on div "Countries All Countries ALL [GEOGRAPHIC_DATA] [GEOGRAPHIC_DATA] [GEOGRAPHIC_DAT…" at bounding box center [738, 515] width 893 height 70
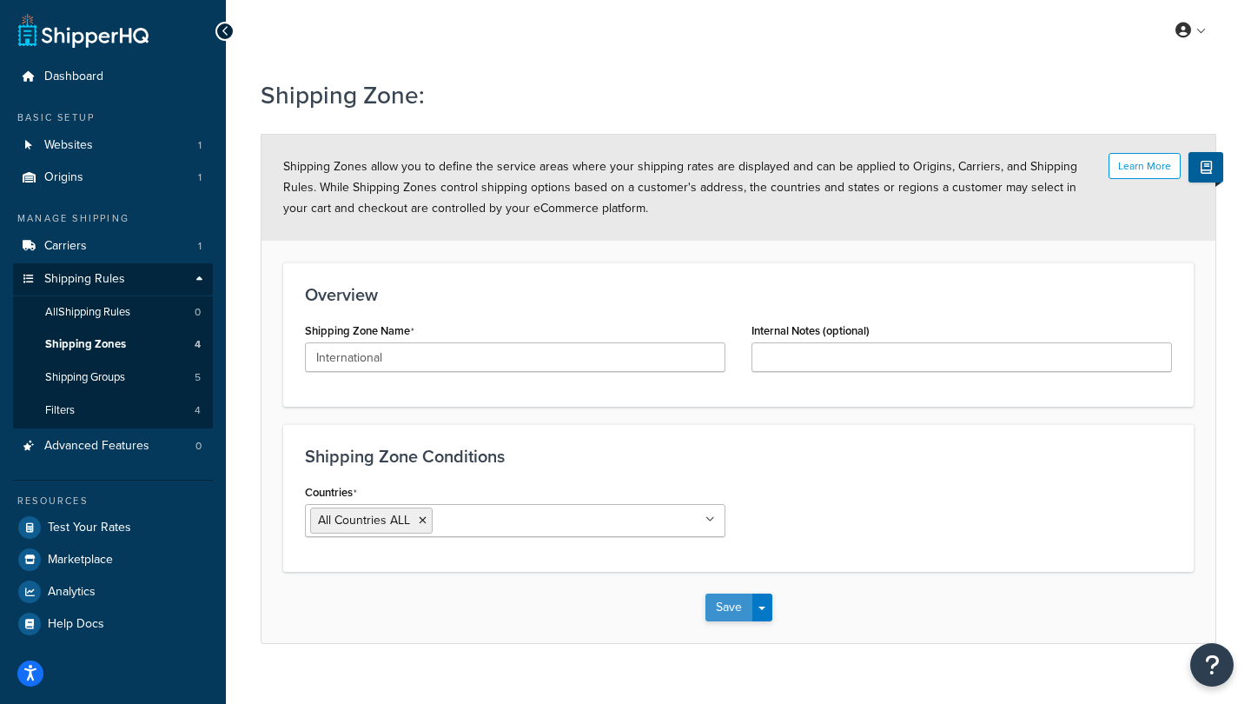
click at [720, 605] on button "Save" at bounding box center [729, 608] width 47 height 28
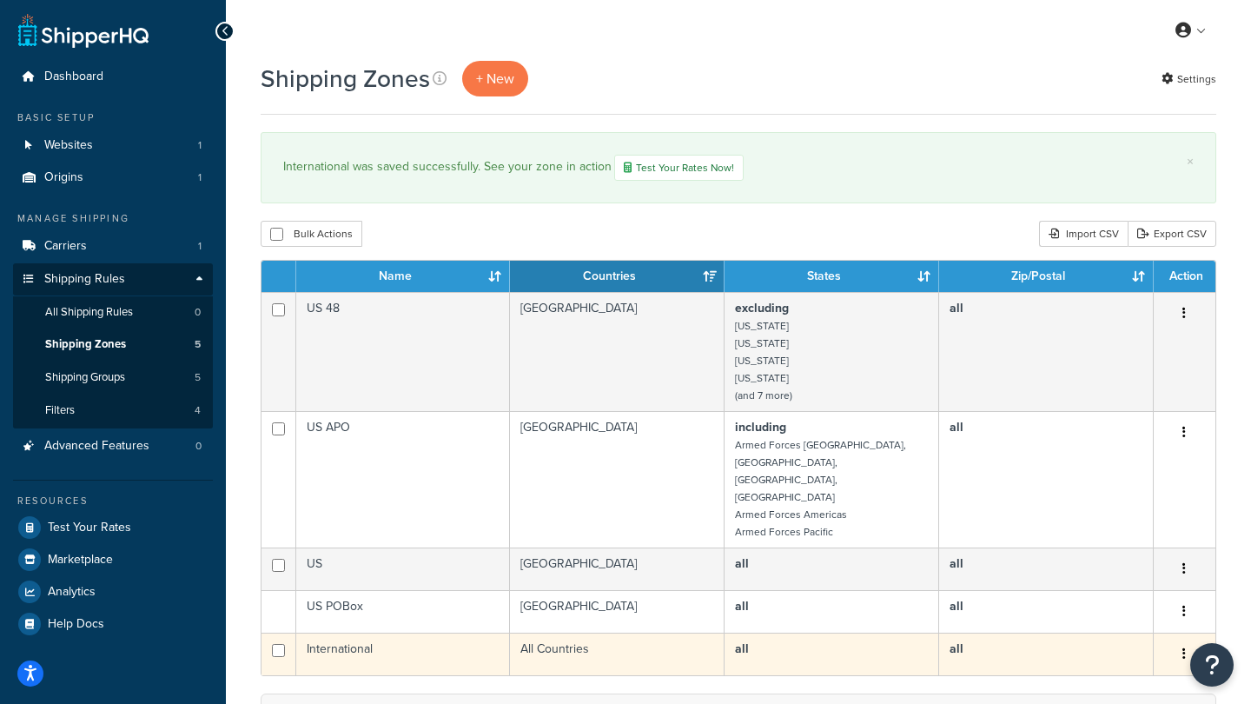
click at [1178, 640] on button "button" at bounding box center [1184, 654] width 24 height 28
click at [1096, 654] on link "Edit" at bounding box center [1114, 656] width 137 height 36
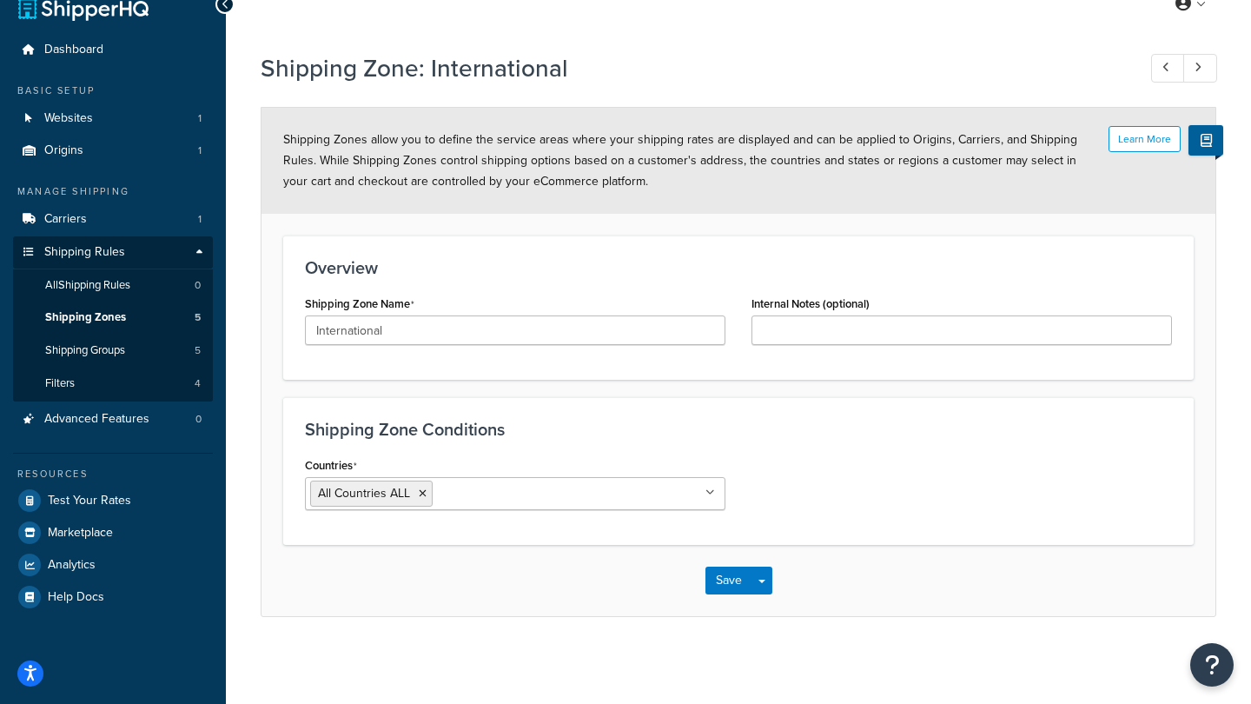
scroll to position [27, 0]
click at [763, 577] on button "Save Dropdown" at bounding box center [762, 581] width 21 height 28
click at [761, 439] on div "Shipping Zone Conditions Countries All Countries ALL [GEOGRAPHIC_DATA] [GEOGRAP…" at bounding box center [738, 471] width 911 height 148
click at [842, 68] on h1 "Shipping Zone: International" at bounding box center [690, 68] width 859 height 34
click at [818, 442] on div "Shipping Zone Conditions Countries All Countries ALL [GEOGRAPHIC_DATA] [GEOGRAP…" at bounding box center [738, 471] width 911 height 148
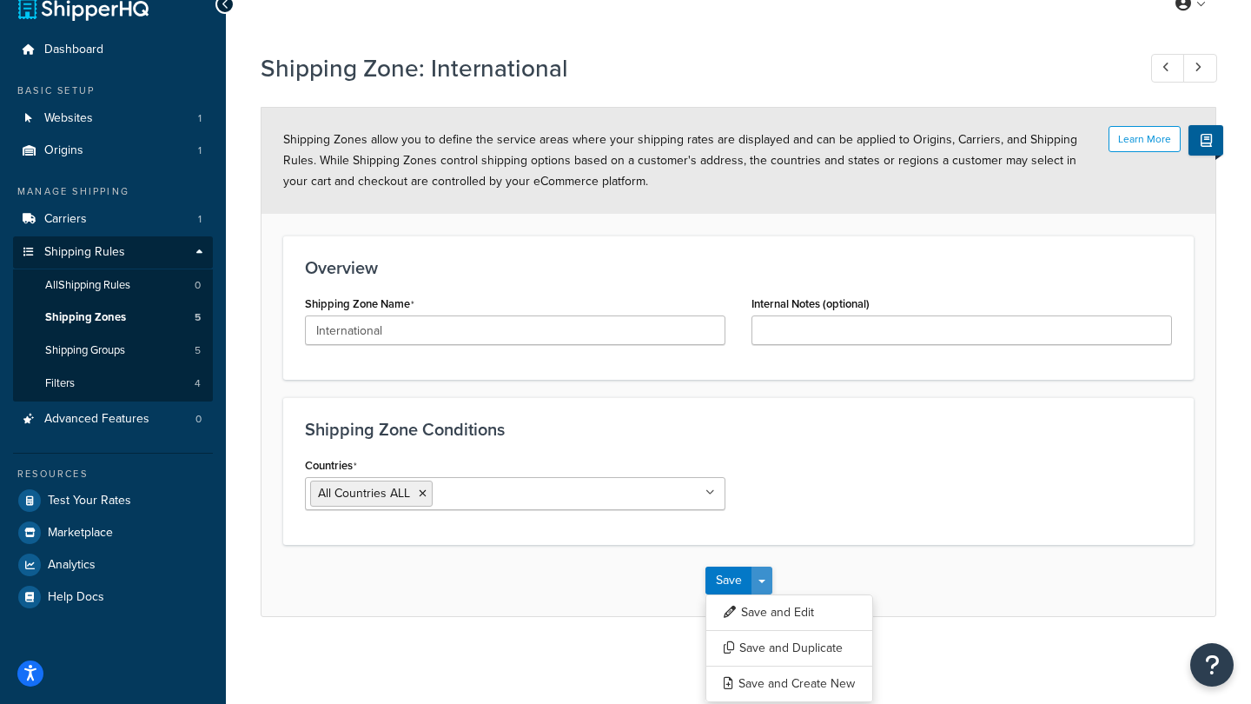
click at [764, 580] on span "button" at bounding box center [762, 581] width 7 height 3
click at [816, 486] on div "Countries All Countries ALL [GEOGRAPHIC_DATA] [GEOGRAPHIC_DATA] [GEOGRAPHIC_DAT…" at bounding box center [738, 488] width 893 height 70
click at [1196, 63] on icon at bounding box center [1198, 67] width 7 height 11
type input "US 48"
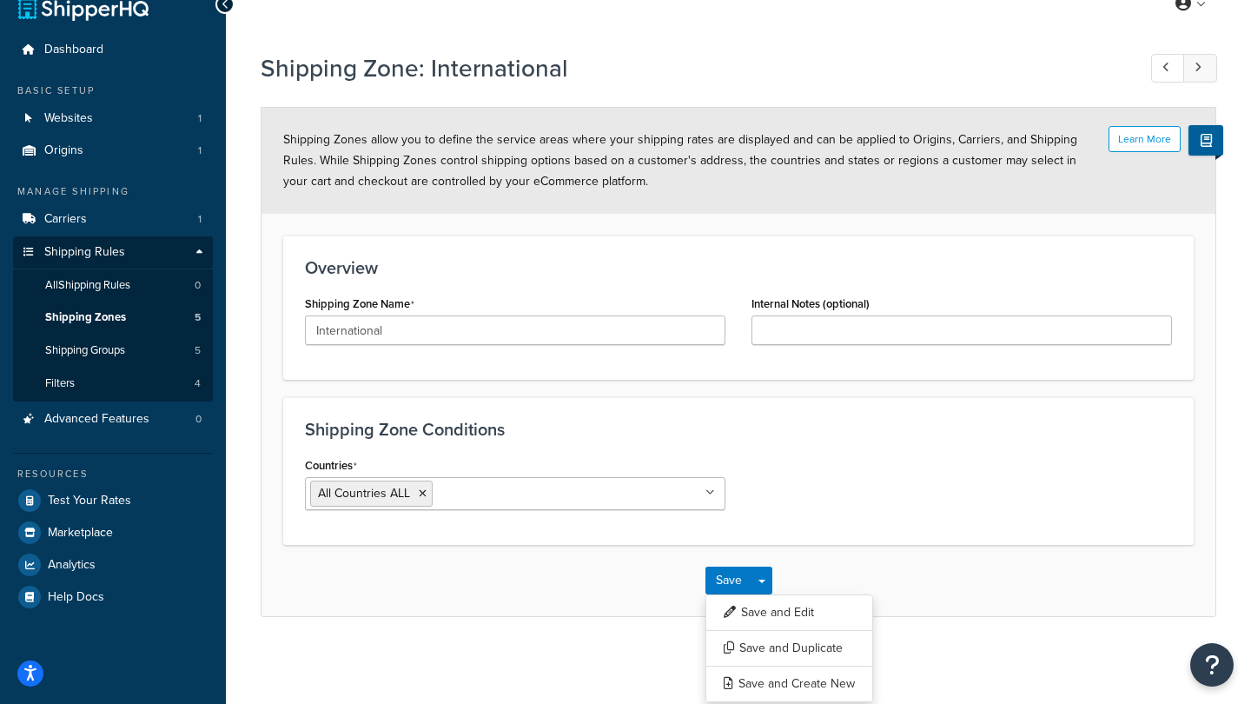
type input "Continuous 48 States"
select select "excluding"
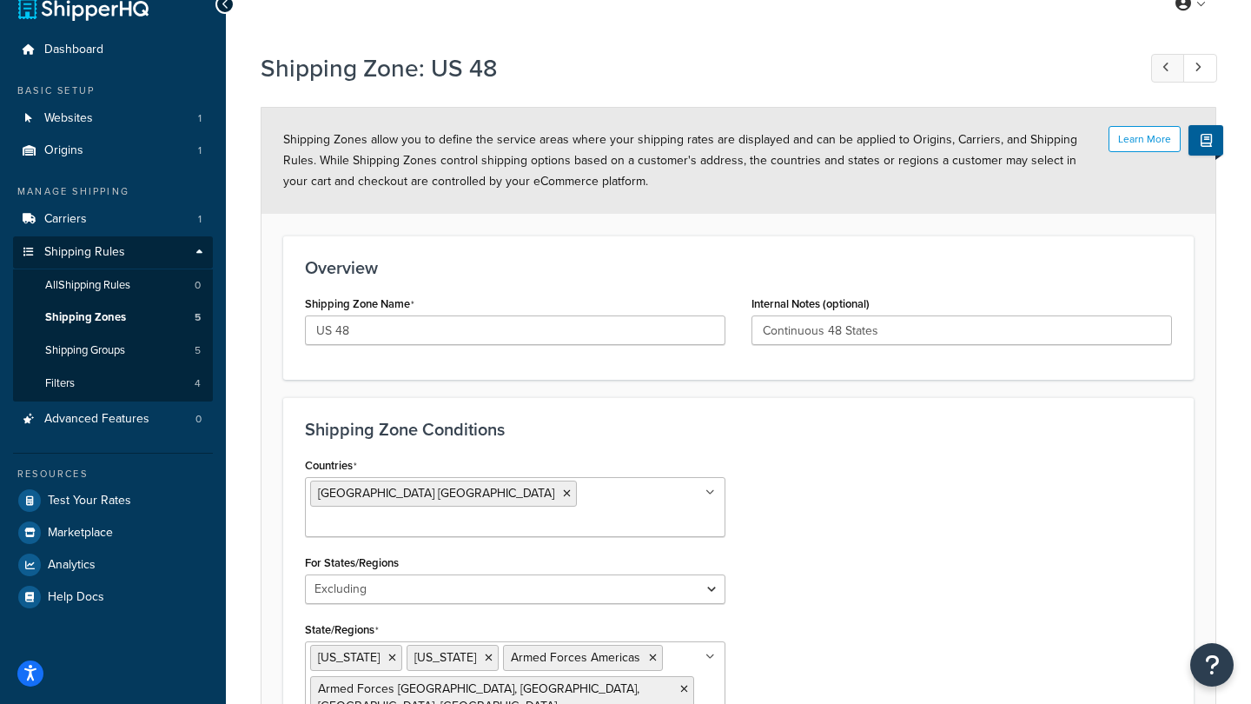
click at [1171, 66] on link at bounding box center [1168, 68] width 34 height 29
type input "International"
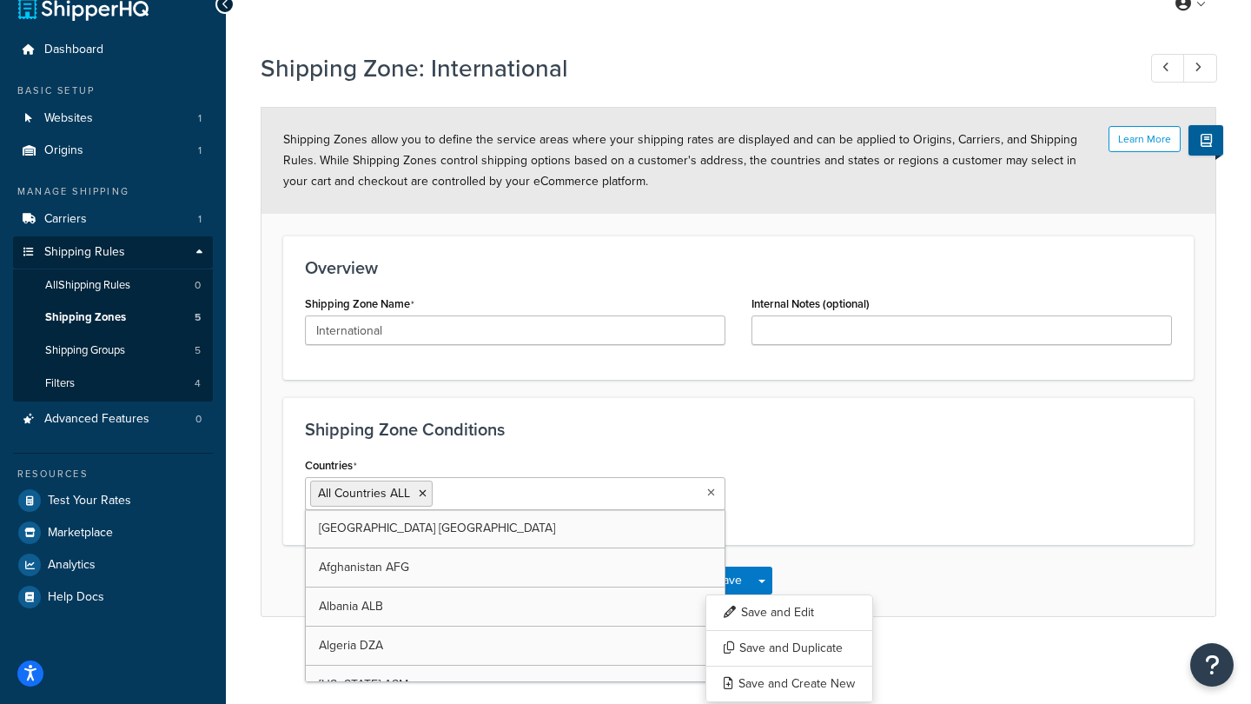
click at [711, 496] on icon at bounding box center [711, 493] width 8 height 10
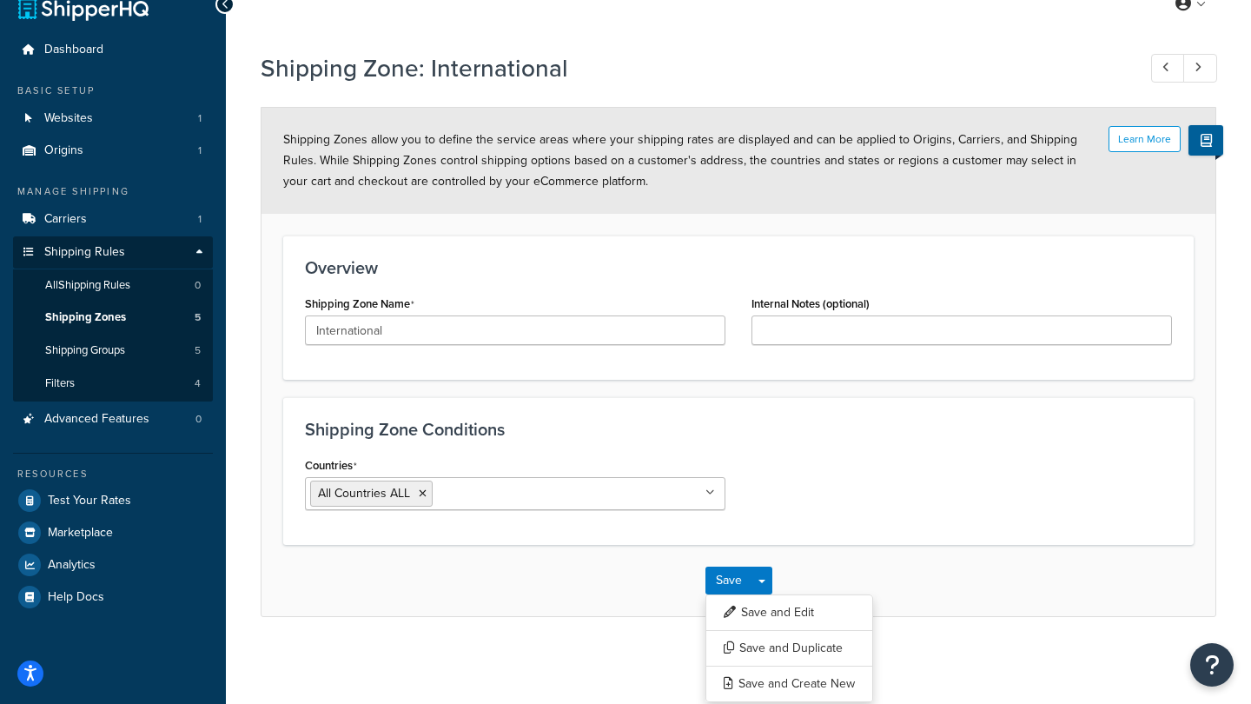
click at [766, 441] on div "Shipping Zone Conditions Countries All Countries ALL [GEOGRAPHIC_DATA] [GEOGRAP…" at bounding box center [738, 471] width 911 height 148
click at [421, 501] on li "All Countries ALL" at bounding box center [371, 494] width 123 height 26
click at [422, 488] on icon at bounding box center [423, 493] width 8 height 10
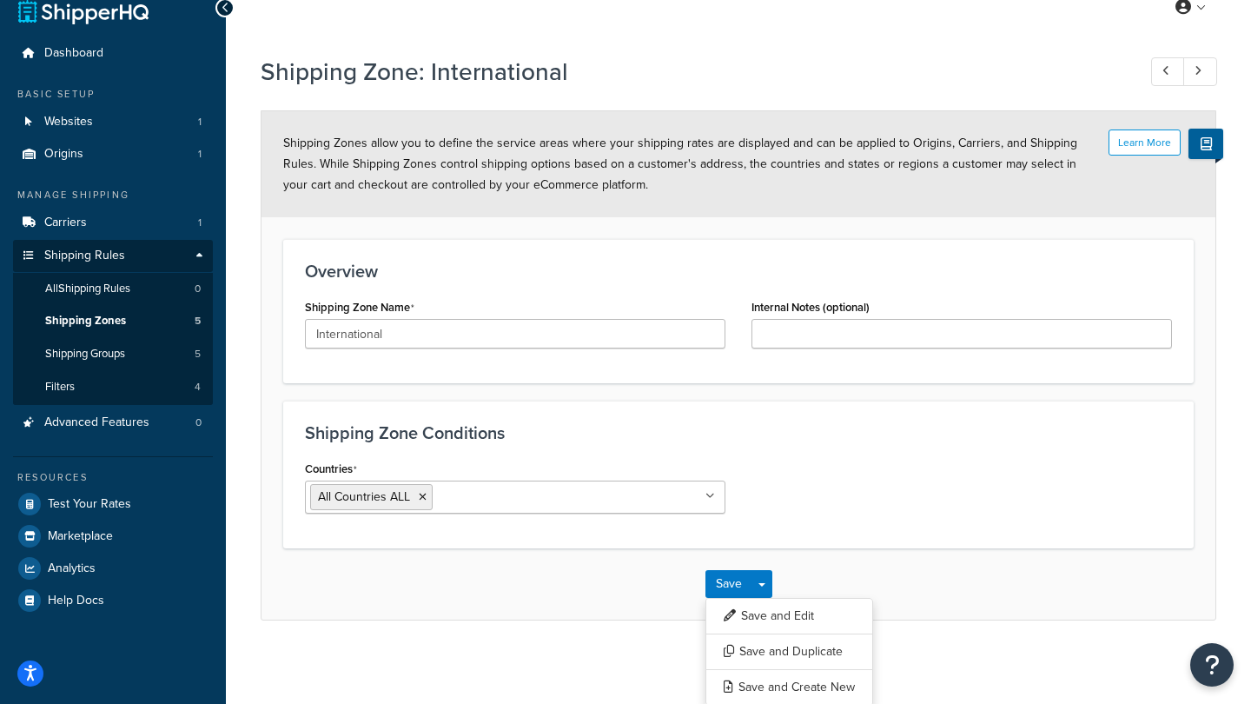
click at [769, 471] on div "Countries All Countries ALL [GEOGRAPHIC_DATA] [GEOGRAPHIC_DATA] [GEOGRAPHIC_DAT…" at bounding box center [738, 491] width 893 height 70
click at [1200, 76] on icon at bounding box center [1198, 70] width 7 height 11
type input "US 48"
type input "Continuous 48 States"
select select "excluding"
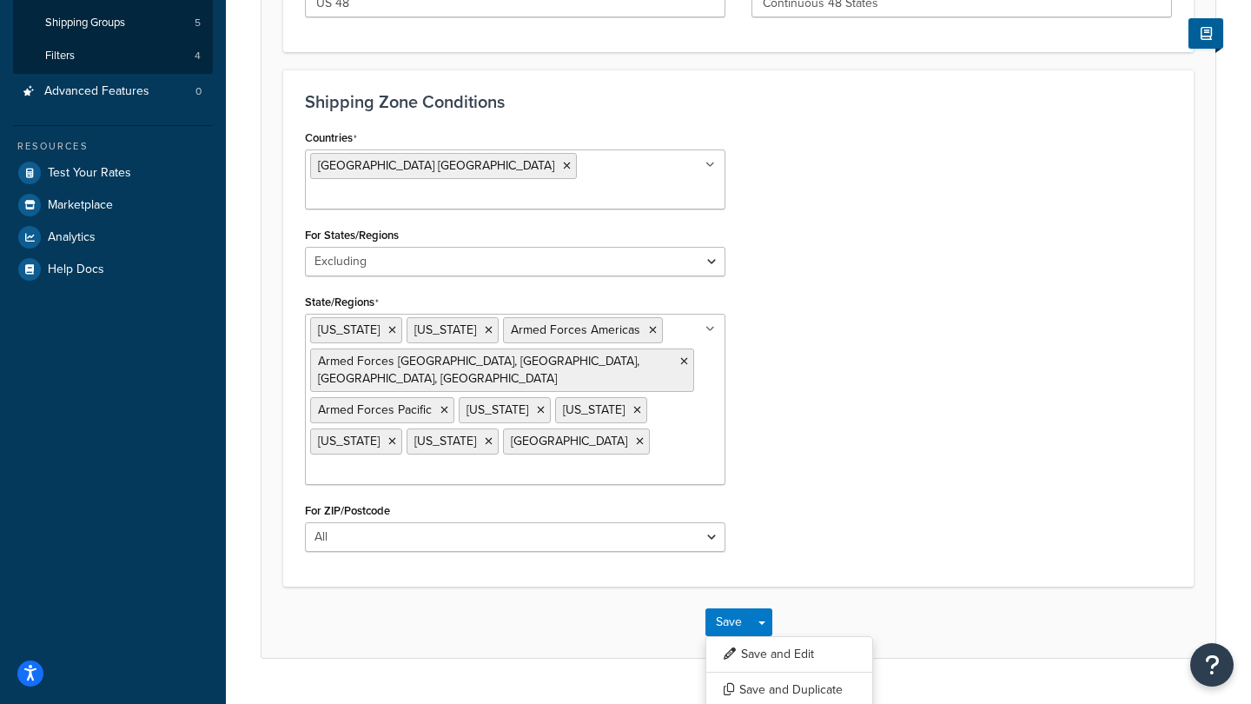
scroll to position [353, 0]
click at [796, 495] on div "Countries [GEOGRAPHIC_DATA] [GEOGRAPHIC_DATA] All Countries ALL [GEOGRAPHIC_DAT…" at bounding box center [738, 347] width 893 height 440
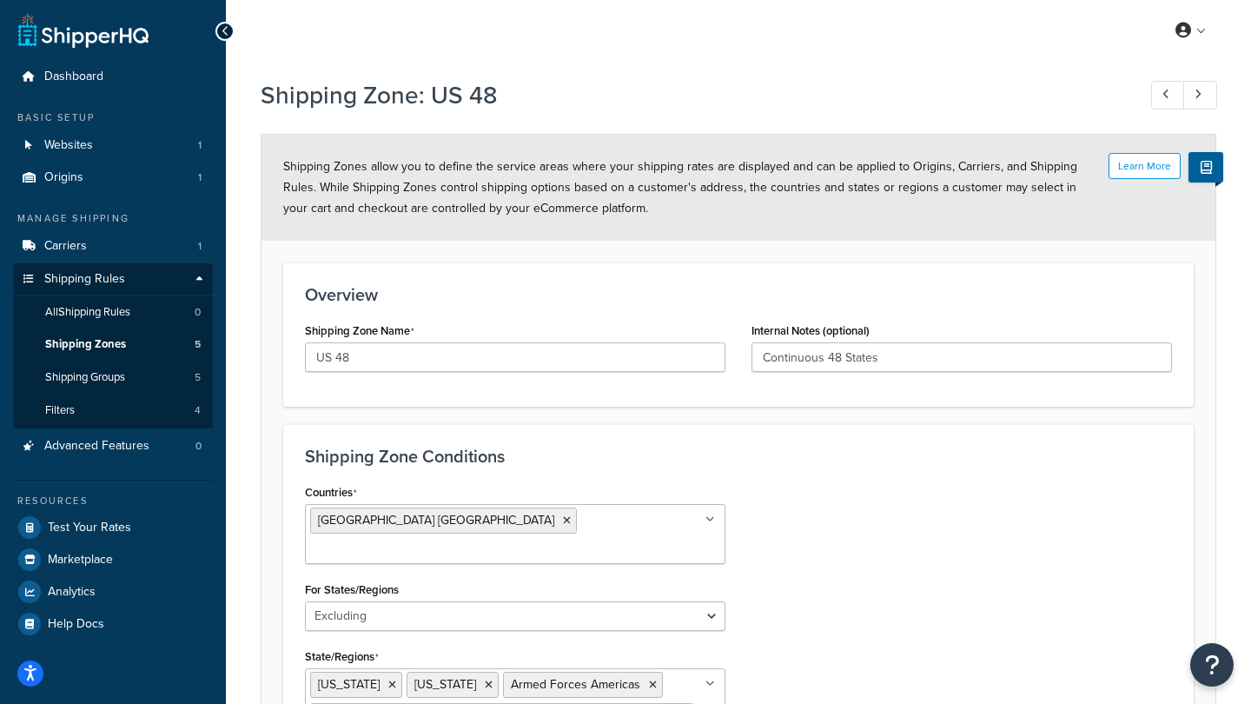
scroll to position [0, 0]
click at [1166, 94] on icon at bounding box center [1166, 94] width 7 height 11
click at [1171, 92] on link at bounding box center [1168, 95] width 34 height 29
type input "International"
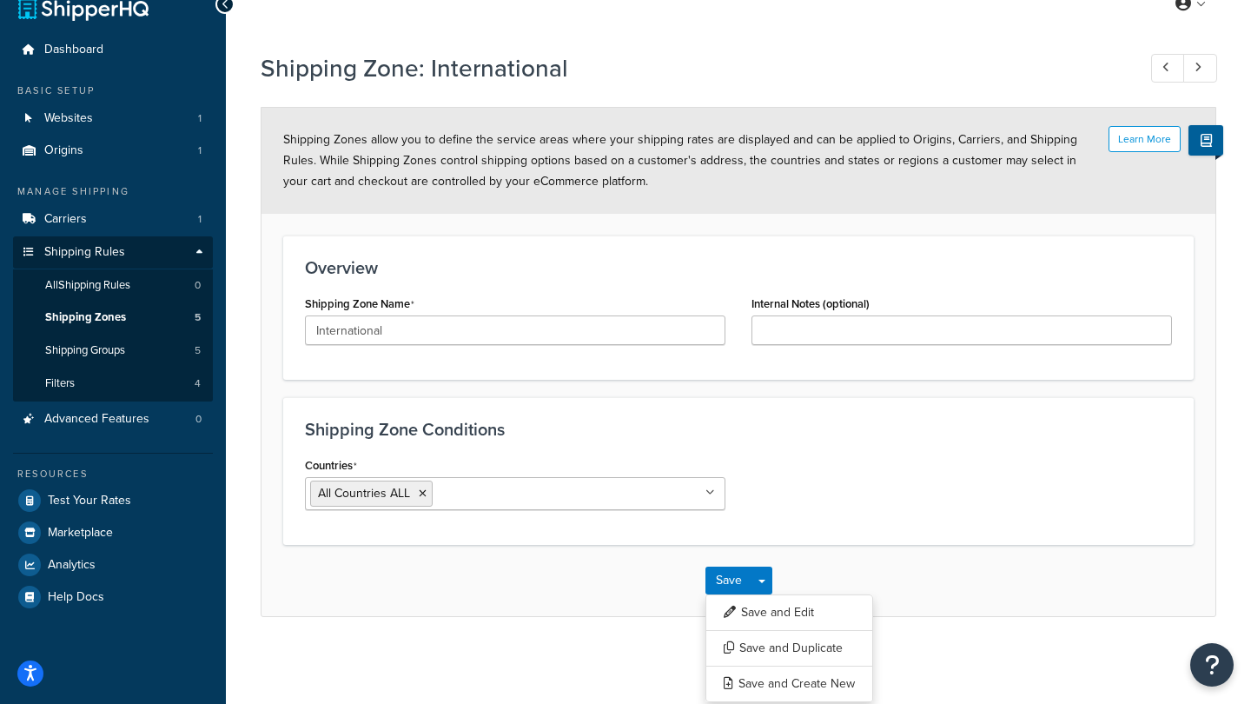
scroll to position [27, 0]
click at [758, 577] on button "Save Dropdown" at bounding box center [762, 581] width 21 height 28
click at [424, 490] on icon at bounding box center [423, 493] width 8 height 10
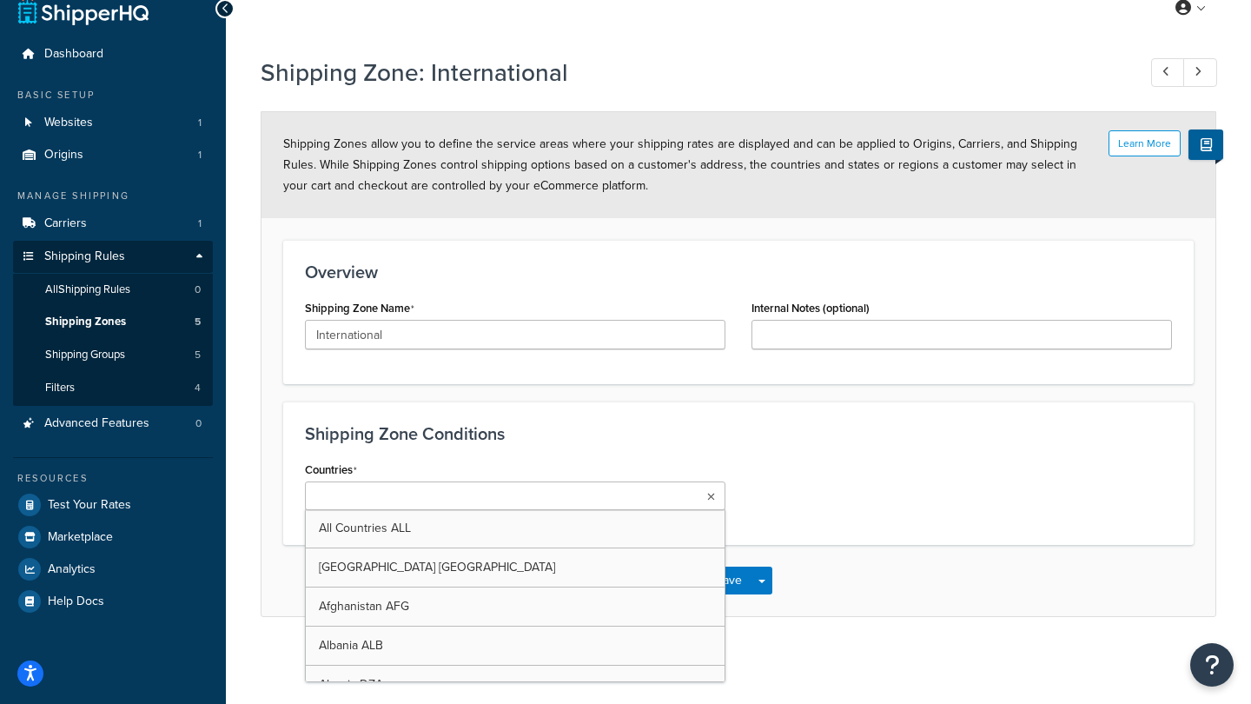
scroll to position [23, 0]
click at [822, 431] on h3 "Shipping Zone Conditions" at bounding box center [738, 433] width 867 height 19
